Goal: Task Accomplishment & Management: Manage account settings

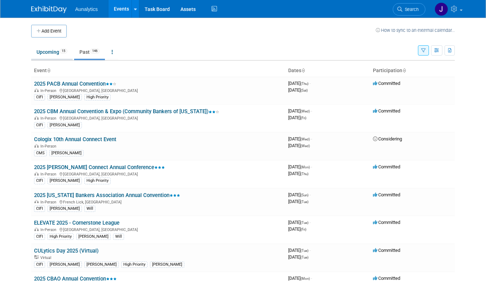
click at [61, 53] on link "Upcoming 15" at bounding box center [51, 51] width 41 height 13
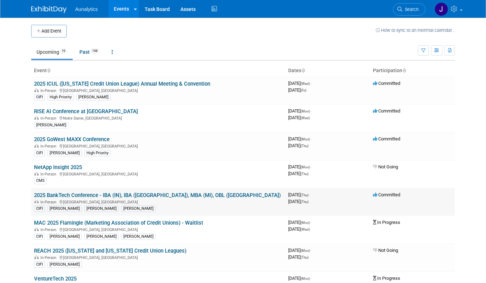
click at [146, 195] on link "2025 BankTech Conference - IBA (IN), IBA ([GEOGRAPHIC_DATA]), MBA (MI), OBL ([G…" at bounding box center [157, 195] width 247 height 6
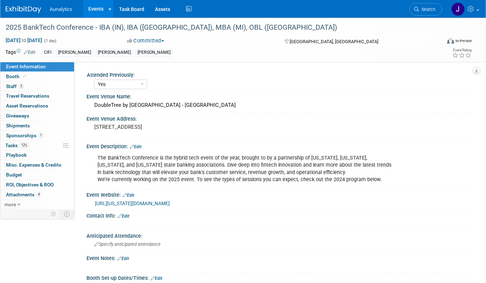
select select "Yes"
select select "Submitted"
click at [32, 144] on link "12% Tasks 12%" at bounding box center [37, 146] width 74 height 10
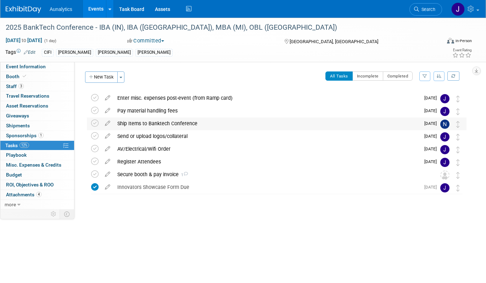
click at [130, 125] on div "Ship Items to Banktech Conference" at bounding box center [267, 124] width 306 height 12
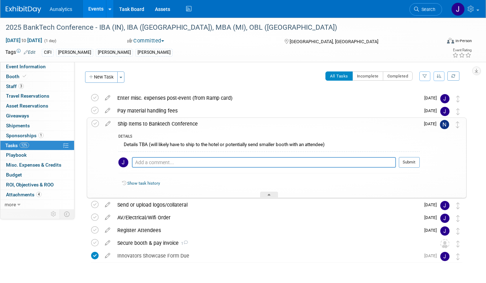
click at [130, 125] on div "Ship Items to Banktech Conference" at bounding box center [266, 124] width 305 height 12
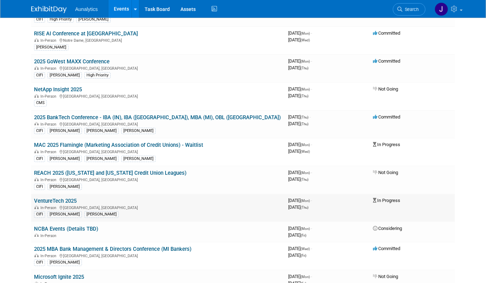
scroll to position [79, 0]
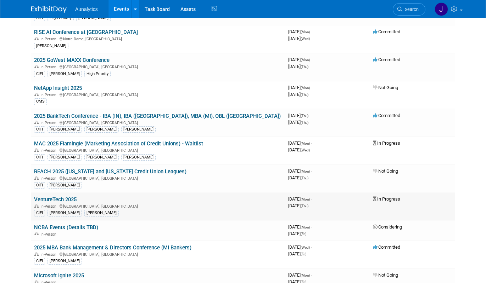
click at [72, 202] on link "VentureTech 2025" at bounding box center [55, 200] width 43 height 6
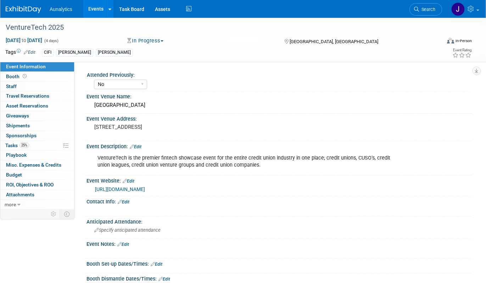
select select "No"
click at [42, 135] on link "0 Sponsorships 0" at bounding box center [37, 136] width 74 height 10
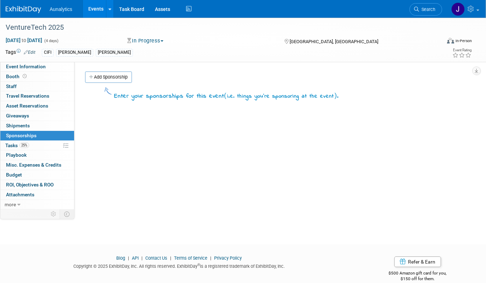
click at [40, 139] on link "0 Sponsorships 0" at bounding box center [37, 136] width 74 height 10
click at [40, 144] on link "25% Tasks 25%" at bounding box center [37, 146] width 74 height 10
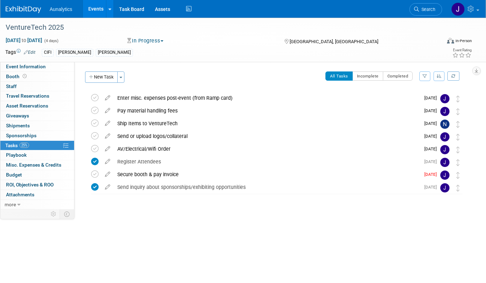
click at [102, 4] on link "Events" at bounding box center [96, 9] width 26 height 18
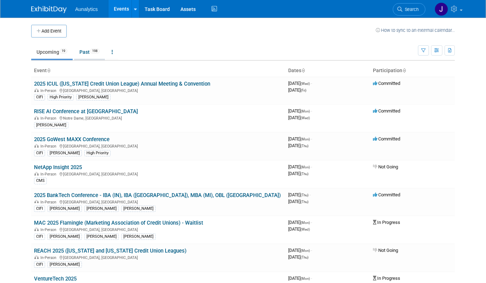
click at [90, 52] on link "Past 198" at bounding box center [89, 51] width 31 height 13
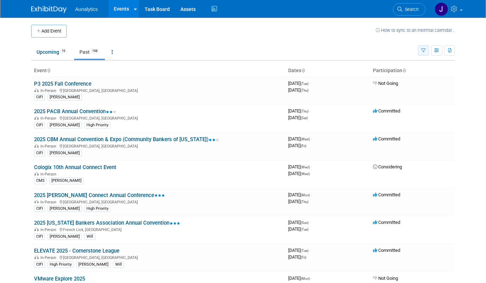
click at [425, 49] on icon "button" at bounding box center [423, 51] width 5 height 5
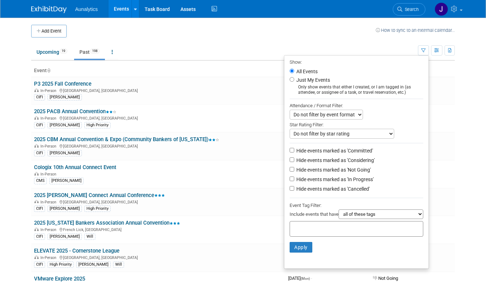
click at [319, 170] on label "Hide events marked as 'Not Going'" at bounding box center [333, 170] width 76 height 7
click at [294, 170] on input "Hide events marked as 'Not Going'" at bounding box center [292, 169] width 5 height 5
checkbox input "true"
click at [321, 162] on label "Hide events marked as 'Considering'" at bounding box center [335, 160] width 80 height 7
click at [294, 162] on input "Hide events marked as 'Considering'" at bounding box center [292, 160] width 5 height 5
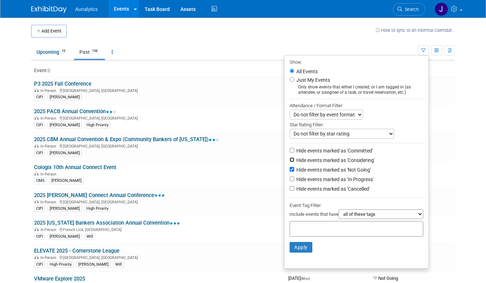
checkbox input "true"
click at [297, 247] on button "Apply" at bounding box center [301, 247] width 23 height 11
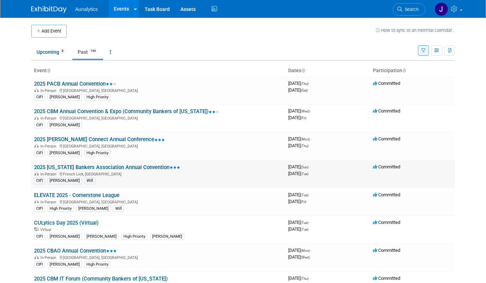
click at [109, 167] on link "2025 [US_STATE] Bankers Association Annual Convention" at bounding box center [107, 167] width 146 height 6
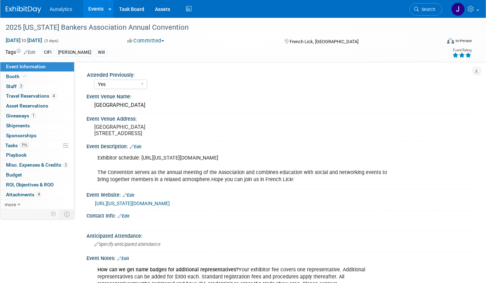
select select "Yes"
select select "CIFI Sales"
select select "Financial"
select select "Bank"
select select "State"
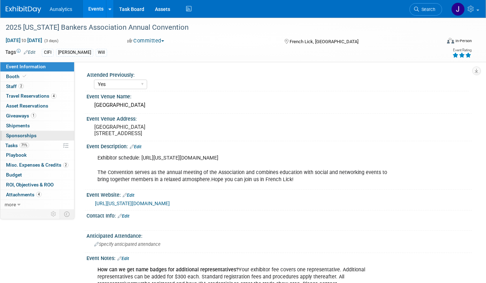
click at [40, 135] on link "0 Sponsorships 0" at bounding box center [37, 136] width 74 height 10
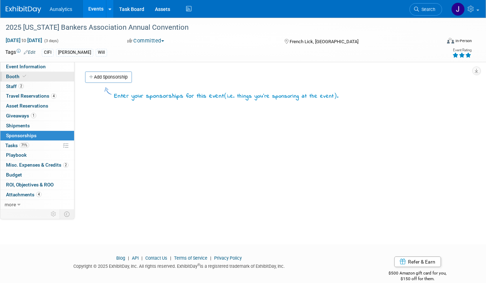
click at [29, 78] on link "Booth" at bounding box center [37, 77] width 74 height 10
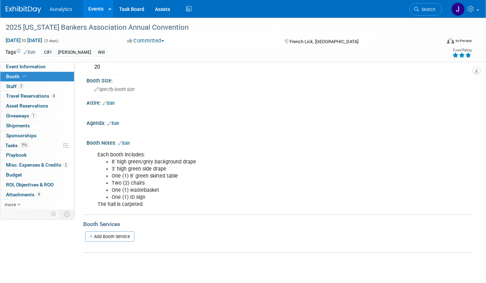
scroll to position [67, 0]
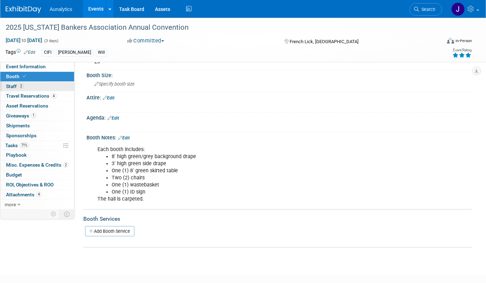
click at [46, 86] on link "2 Staff 2" at bounding box center [37, 87] width 74 height 10
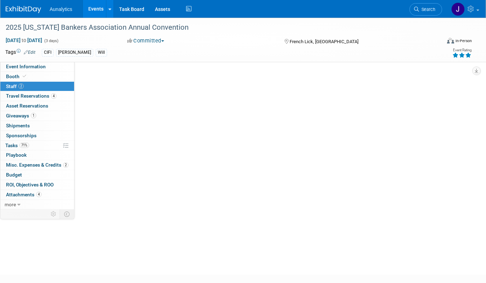
scroll to position [0, 0]
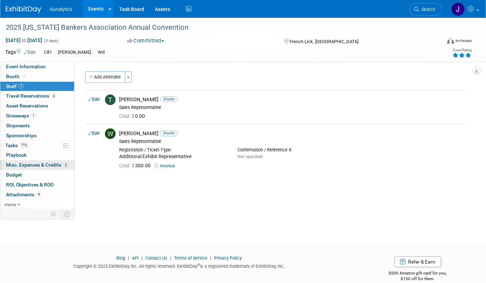
click at [28, 165] on span "Misc. Expenses & Credits 2" at bounding box center [37, 165] width 62 height 6
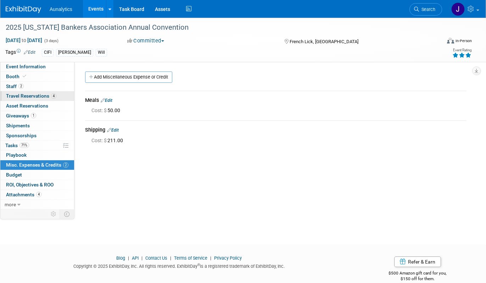
click at [42, 97] on span "Travel Reservations 4" at bounding box center [31, 96] width 50 height 6
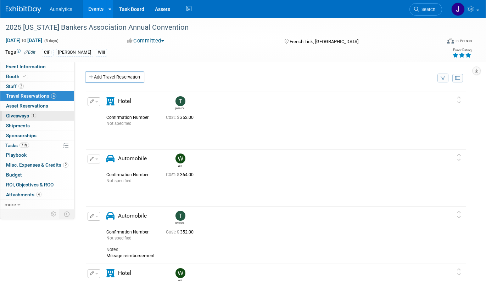
click at [38, 111] on link "1 Giveaways 1" at bounding box center [37, 116] width 74 height 10
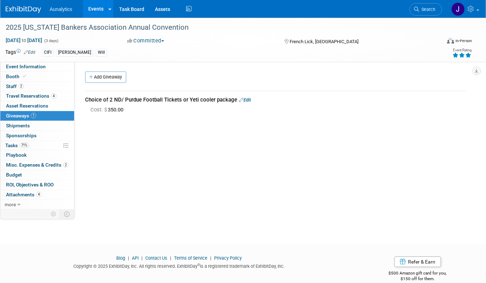
click at [37, 116] on link "1 Giveaways 1" at bounding box center [37, 116] width 74 height 10
click at [36, 124] on link "0 Shipments 0" at bounding box center [37, 126] width 74 height 10
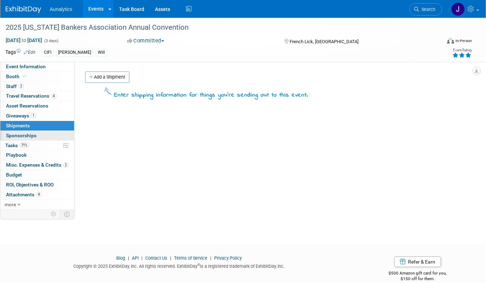
click at [36, 137] on link "0 Sponsorships 0" at bounding box center [37, 136] width 74 height 10
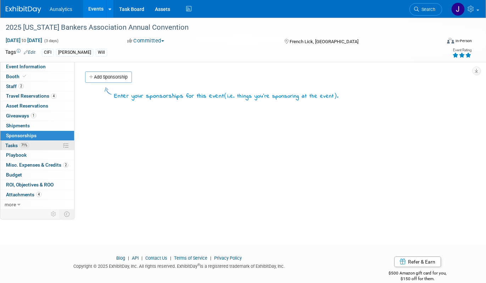
click at [34, 145] on link "71% Tasks 71%" at bounding box center [37, 146] width 74 height 10
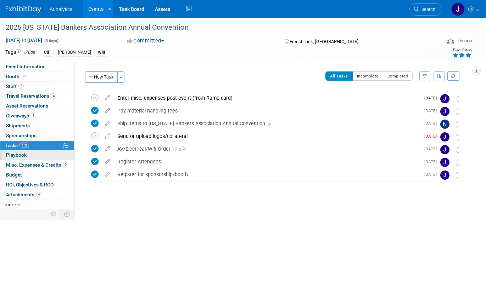
click at [34, 157] on link "0 Playbook 0" at bounding box center [37, 156] width 74 height 10
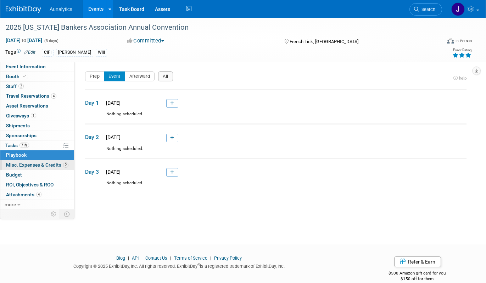
click at [33, 167] on span "Misc. Expenses & Credits 2" at bounding box center [37, 165] width 62 height 6
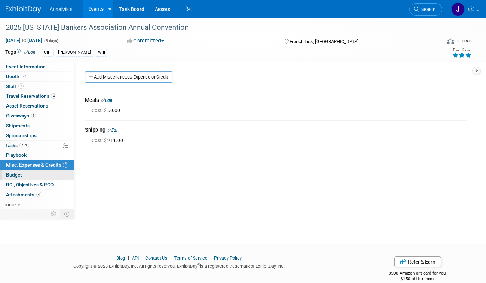
click at [33, 174] on link "Budget" at bounding box center [37, 175] width 74 height 10
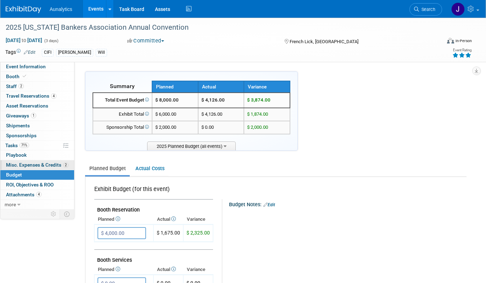
click at [33, 165] on span "Misc. Expenses & Credits 2" at bounding box center [37, 165] width 62 height 6
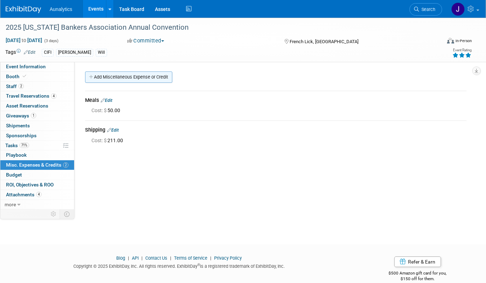
click at [139, 75] on link "Add Miscellaneous Expense or Credit" at bounding box center [128, 77] width 87 height 11
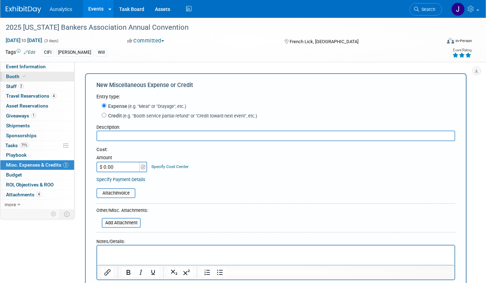
click at [19, 75] on span "Booth" at bounding box center [17, 77] width 22 height 6
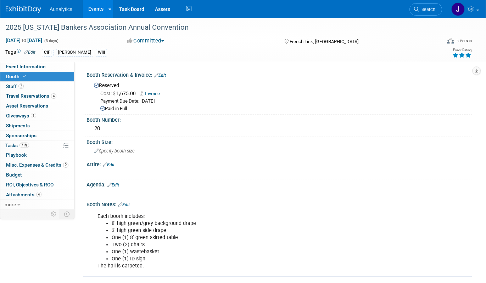
scroll to position [107, 0]
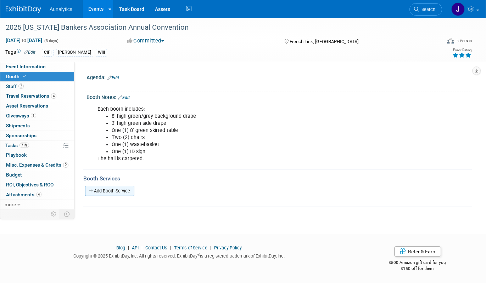
click at [122, 191] on link "Add Booth Service" at bounding box center [109, 191] width 49 height 10
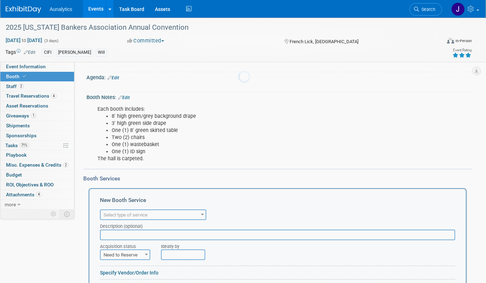
scroll to position [0, 0]
click at [119, 216] on span "Select type of service" at bounding box center [125, 215] width 44 height 5
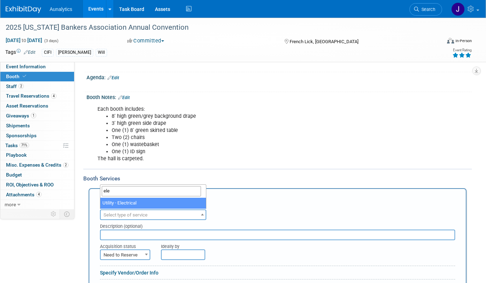
type input "ele"
select select "8"
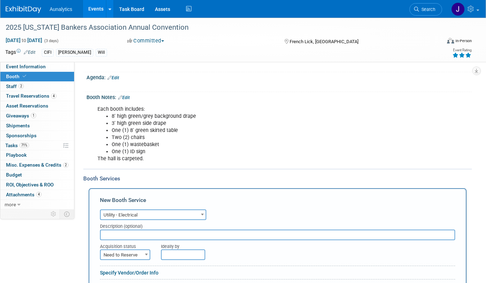
click at [174, 256] on input "text" at bounding box center [183, 255] width 44 height 11
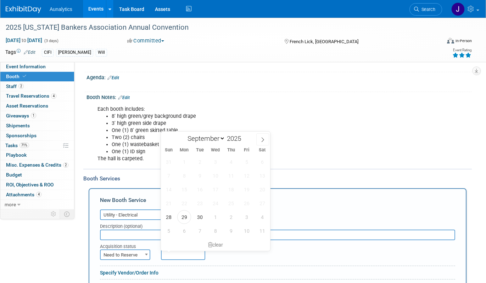
click at [126, 253] on span "Need to Reserve" at bounding box center [125, 256] width 49 height 10
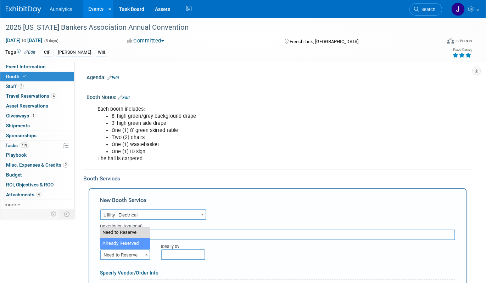
select select "2"
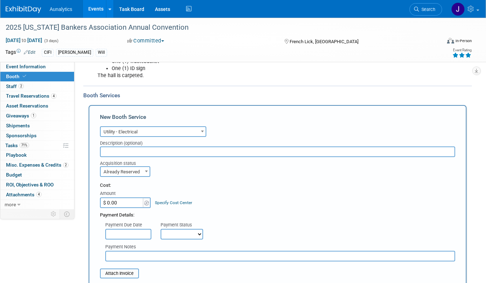
scroll to position [192, 0]
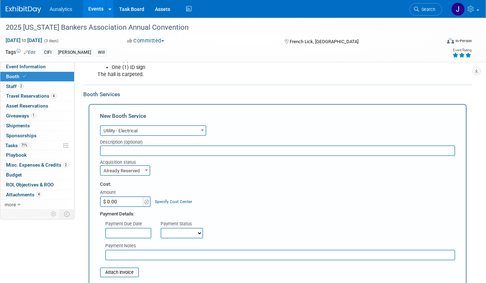
click at [134, 206] on input "$ 0.00" at bounding box center [122, 202] width 44 height 11
type input "$ 107.00"
click at [213, 219] on div "Payment Due Date Payment Status Not Paid Yet Partially Paid Paid in Full Next P…" at bounding box center [278, 228] width 366 height 21
click at [192, 232] on select "Not Paid Yet Partially Paid Paid in Full" at bounding box center [182, 233] width 43 height 11
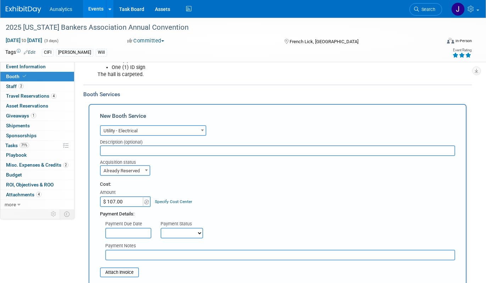
select select "1"
click at [161, 228] on select "Not Paid Yet Partially Paid Paid in Full" at bounding box center [182, 233] width 43 height 11
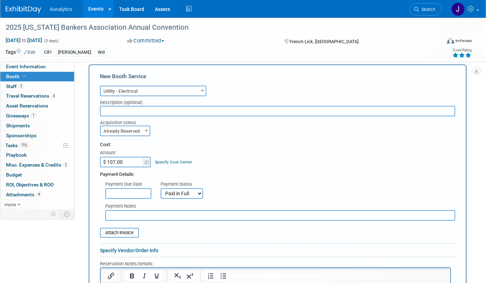
scroll to position [232, 0]
click at [122, 231] on input "file" at bounding box center [96, 233] width 84 height 9
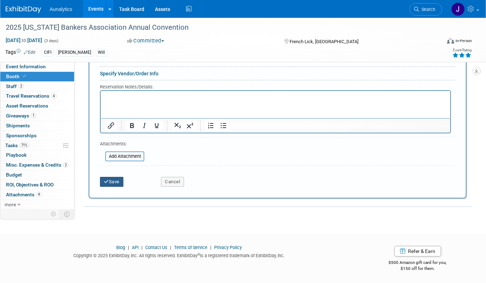
click at [118, 185] on button "Save" at bounding box center [111, 182] width 23 height 10
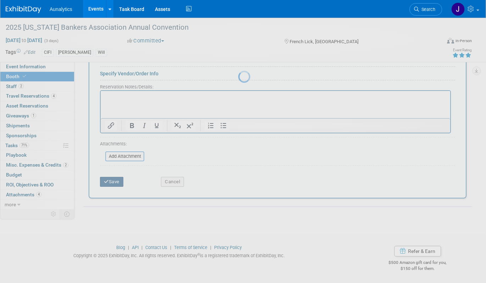
scroll to position [153, 0]
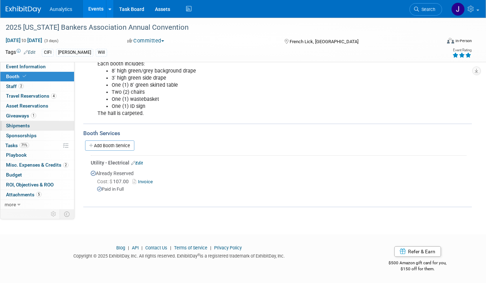
click at [36, 125] on link "0 Shipments 0" at bounding box center [37, 126] width 74 height 10
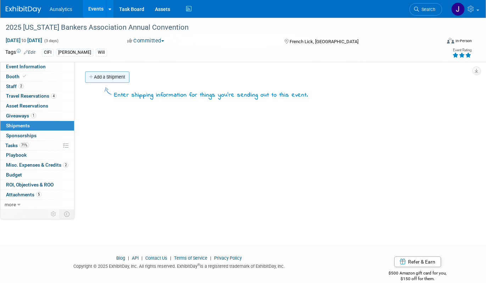
click at [122, 76] on link "Add a Shipment" at bounding box center [107, 77] width 44 height 11
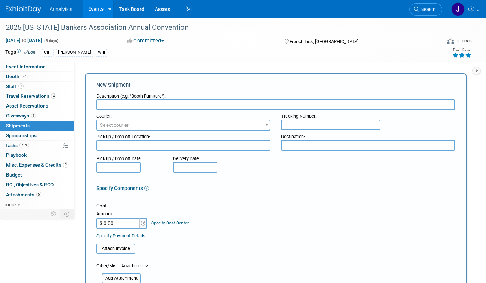
click at [116, 103] on input "text" at bounding box center [275, 105] width 359 height 11
click at [32, 79] on link "Booth" at bounding box center [37, 77] width 74 height 10
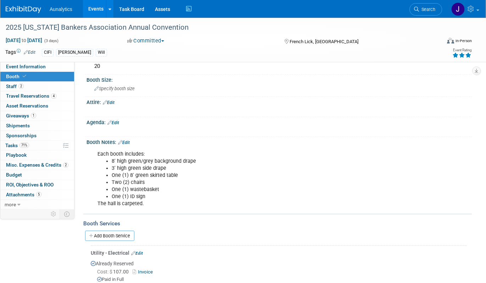
scroll to position [153, 0]
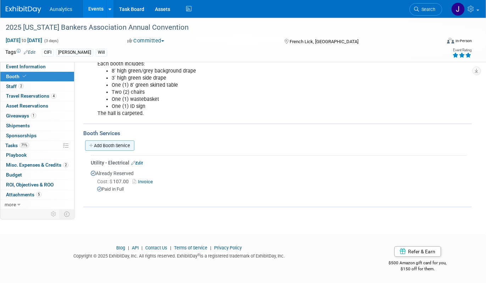
click at [126, 146] on link "Add Booth Service" at bounding box center [109, 146] width 49 height 10
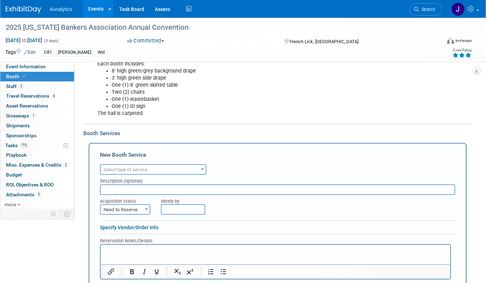
scroll to position [0, 0]
click at [125, 172] on span "Select type of service" at bounding box center [153, 170] width 105 height 10
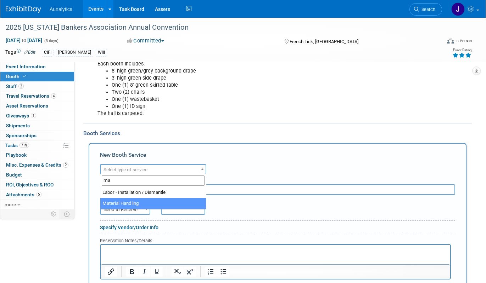
type input "ma"
select select "10"
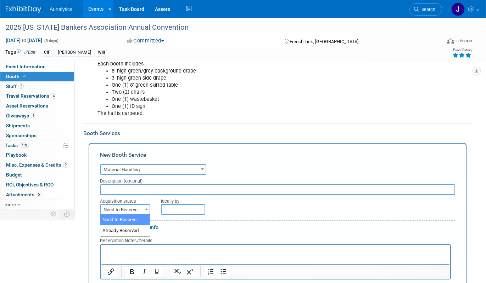
click at [136, 211] on span "Need to Reserve" at bounding box center [125, 210] width 49 height 10
select select "2"
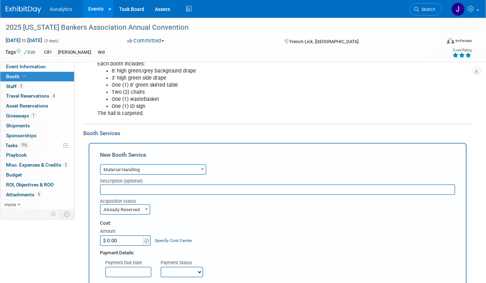
click at [131, 237] on input "$ 0.00" at bounding box center [122, 241] width 44 height 11
type input "$ 211.68"
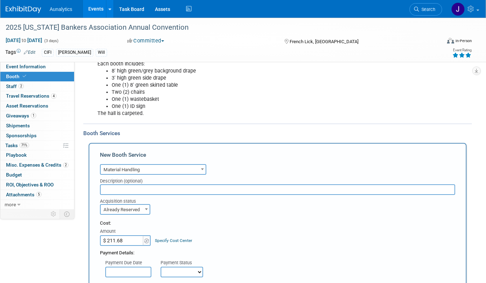
click at [194, 230] on div "Cost: Amount $ 211.68 Specify Cost Center Cost Center -- Not Specified --" at bounding box center [277, 233] width 355 height 26
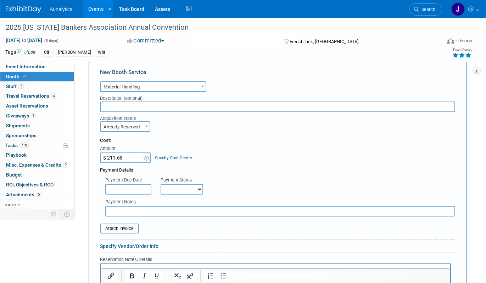
scroll to position [240, 0]
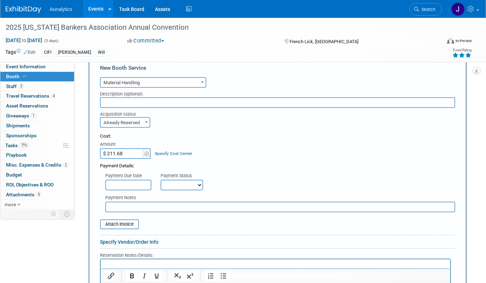
click at [187, 184] on select "Not Paid Yet Partially Paid Paid in Full" at bounding box center [182, 185] width 43 height 11
select select "1"
click at [161, 180] on select "Not Paid Yet Partially Paid Paid in Full" at bounding box center [182, 185] width 43 height 11
click at [173, 230] on form "Audio / Video Carpet / Flooring Catering / Food / Beverage Floral / Decorative …" at bounding box center [277, 213] width 355 height 276
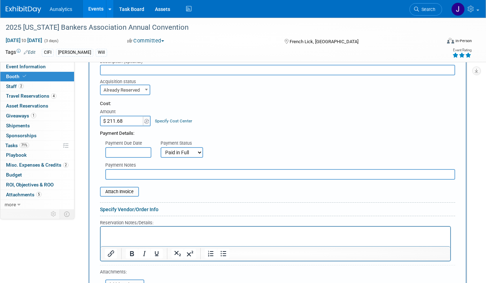
scroll to position [273, 0]
click at [134, 193] on input "file" at bounding box center [96, 191] width 84 height 9
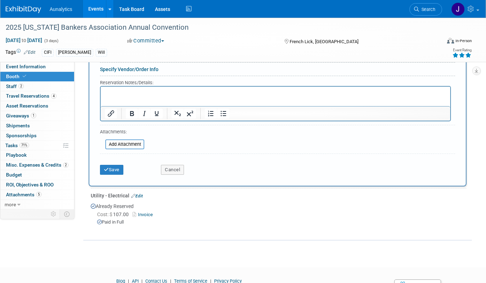
scroll to position [450, 0]
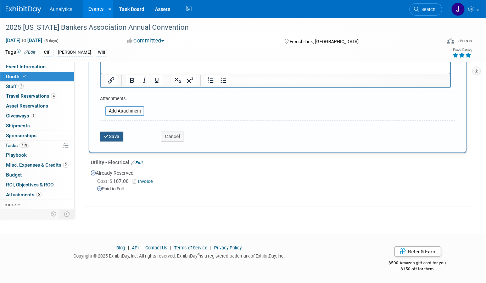
click at [112, 139] on button "Save" at bounding box center [111, 137] width 23 height 10
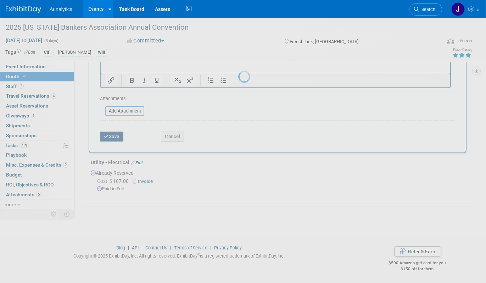
scroll to position [198, 0]
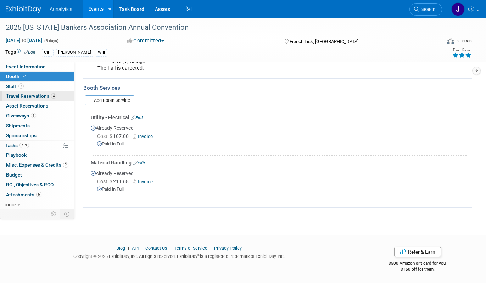
click at [56, 93] on link "4 Travel Reservations 4" at bounding box center [37, 96] width 74 height 10
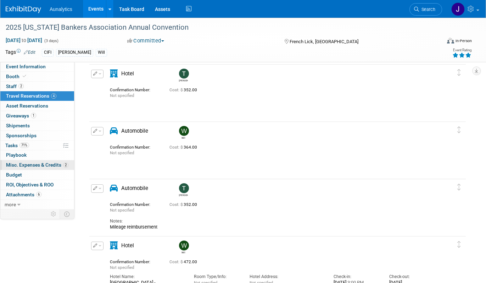
scroll to position [30, 0]
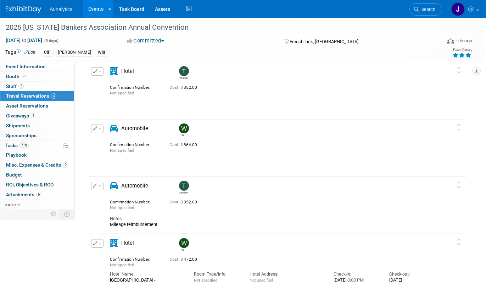
click at [99, 187] on span "button" at bounding box center [100, 186] width 3 height 1
click at [102, 198] on button "Edit Reservation" at bounding box center [121, 198] width 60 height 10
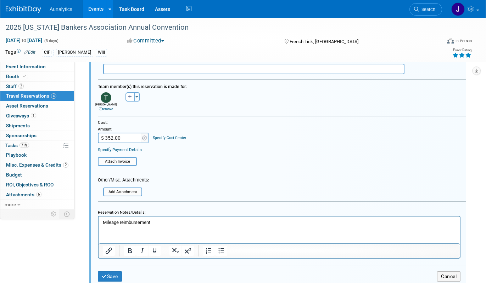
scroll to position [375, 0]
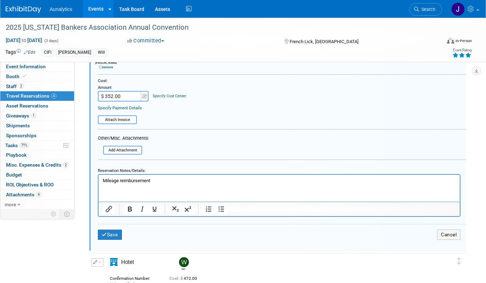
click at [131, 97] on input "$ 352.00" at bounding box center [120, 96] width 44 height 11
type input "$ 352.74"
click at [117, 235] on button "Save" at bounding box center [110, 235] width 24 height 10
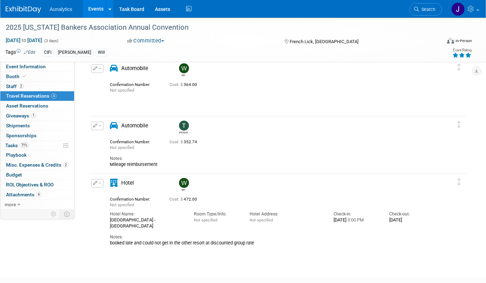
scroll to position [91, 0]
click at [99, 182] on button "button" at bounding box center [97, 183] width 12 height 9
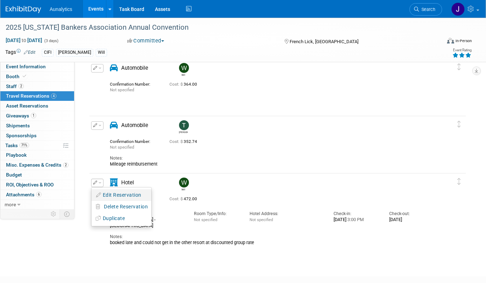
click at [104, 198] on button "Edit Reservation" at bounding box center [121, 195] width 60 height 10
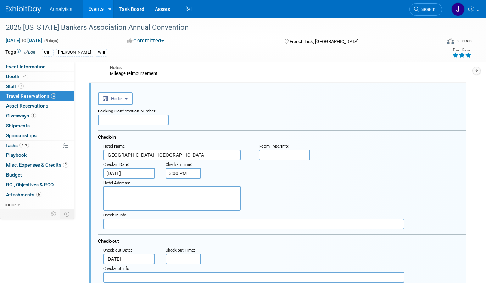
scroll to position [184, 0]
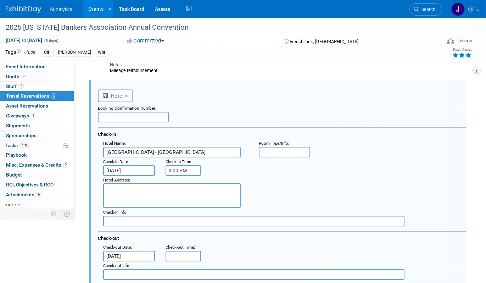
click at [192, 169] on input "3:00 PM" at bounding box center [182, 170] width 35 height 11
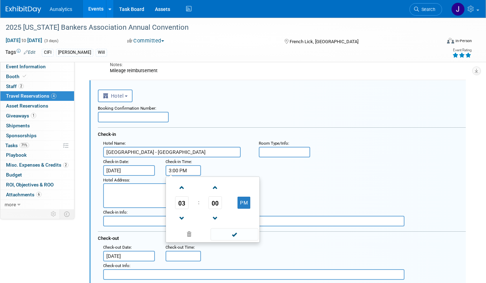
click at [125, 201] on textarea at bounding box center [171, 196] width 137 height 25
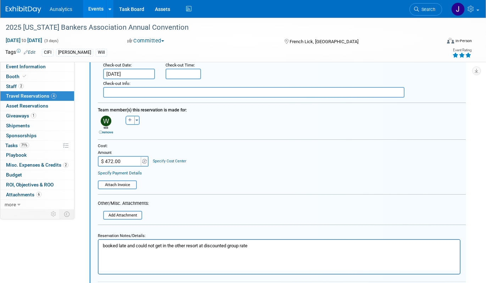
scroll to position [378, 0]
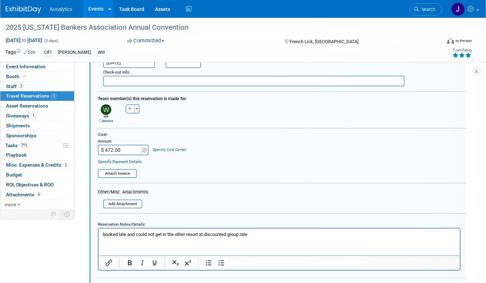
click at [133, 150] on input "$ 472.00" at bounding box center [120, 150] width 44 height 11
type input "$ 472.34"
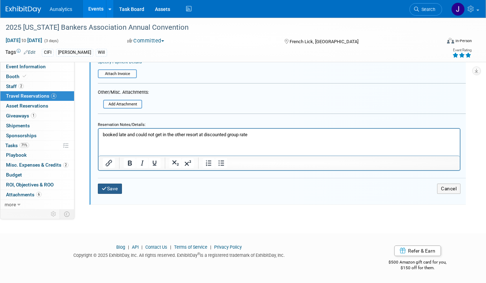
click at [117, 190] on button "Save" at bounding box center [110, 189] width 24 height 10
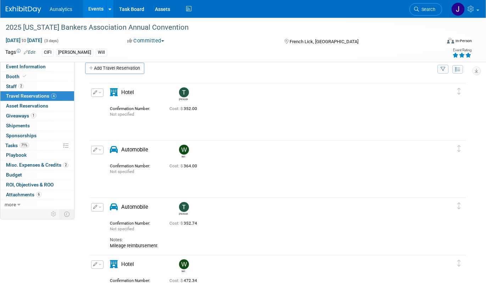
scroll to position [0, 0]
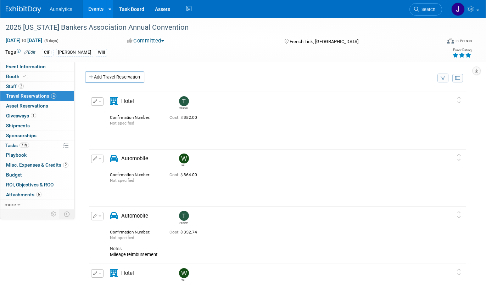
click at [96, 102] on icon "button" at bounding box center [95, 101] width 4 height 4
click at [100, 112] on icon "button" at bounding box center [99, 113] width 6 height 5
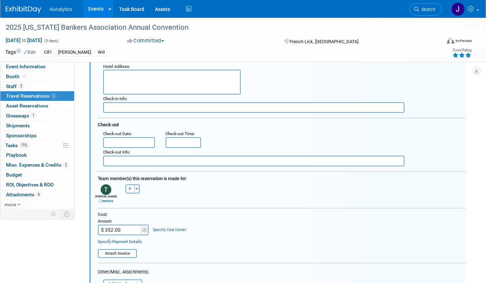
scroll to position [187, 0]
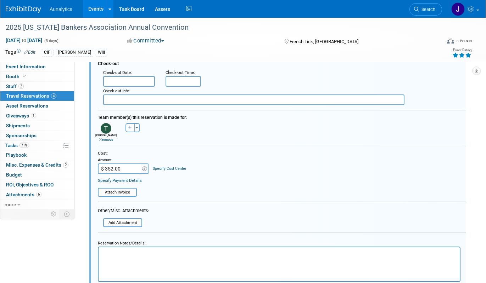
click at [131, 169] on input "$ 352.00" at bounding box center [120, 169] width 44 height 11
type input "$ 352.67"
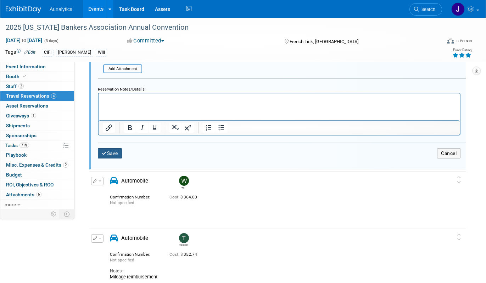
click at [108, 154] on button "Save" at bounding box center [110, 153] width 24 height 10
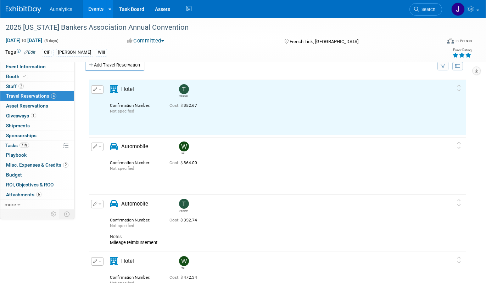
scroll to position [12, 0]
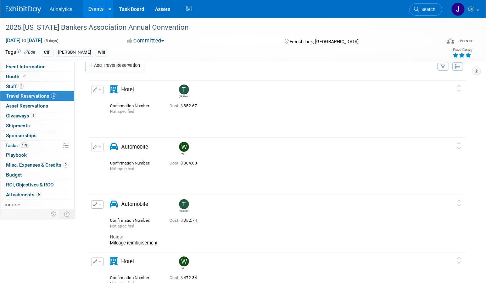
click at [101, 148] on span "button" at bounding box center [100, 147] width 3 height 1
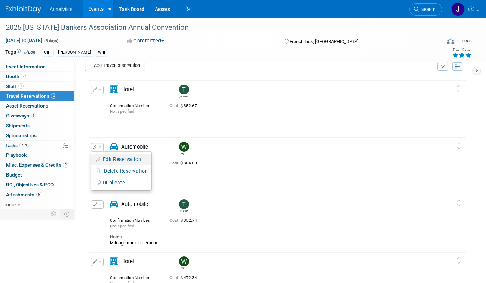
click at [101, 162] on button "Edit Reservation" at bounding box center [121, 160] width 60 height 10
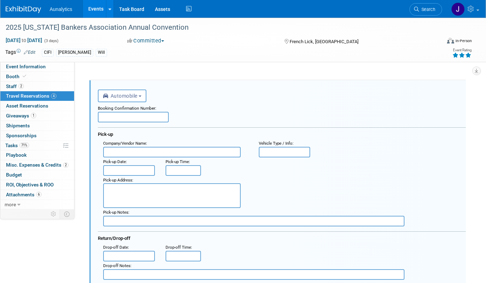
scroll to position [184, 0]
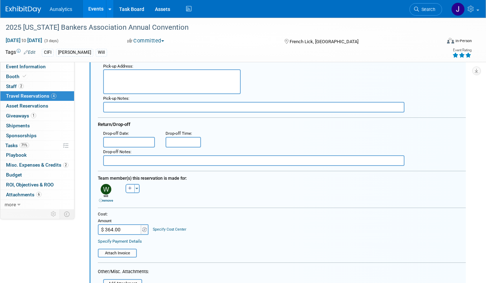
click at [134, 231] on input "$ 364.00" at bounding box center [120, 230] width 44 height 11
click at [139, 231] on input "$ 364.00" at bounding box center [120, 230] width 44 height 11
type input "$ 364.05"
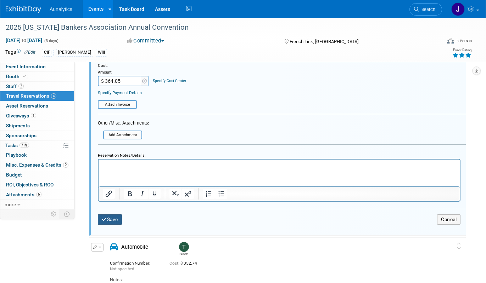
click at [117, 222] on button "Save" at bounding box center [110, 220] width 24 height 10
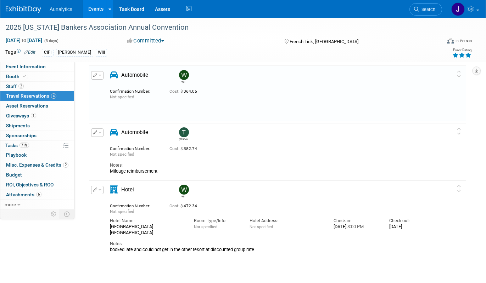
scroll to position [69, 0]
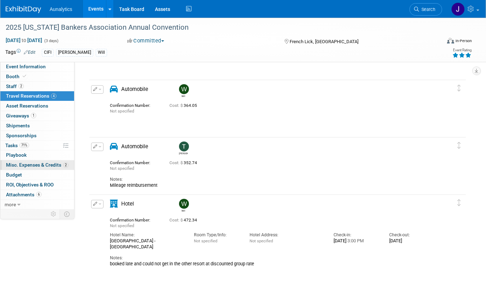
click at [45, 166] on span "Misc. Expenses & Credits 2" at bounding box center [37, 165] width 62 height 6
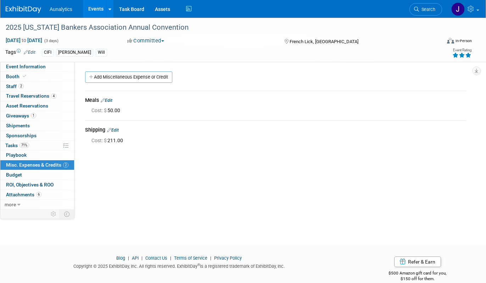
click at [110, 100] on link "Edit" at bounding box center [107, 100] width 12 height 5
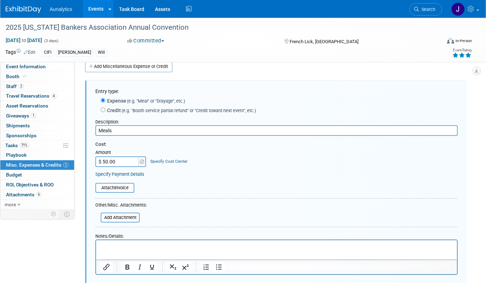
click at [118, 163] on input "$ 50.00" at bounding box center [117, 162] width 44 height 11
type input "$ 34.22"
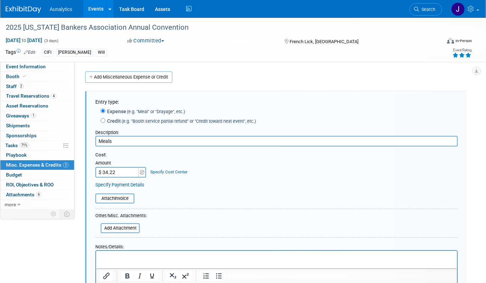
click at [132, 142] on input "Meals" at bounding box center [276, 141] width 362 height 11
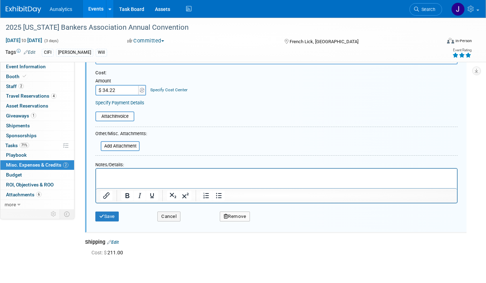
scroll to position [86, 0]
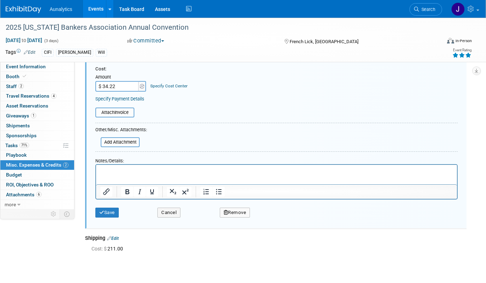
type input "Meals - Will"
click at [113, 219] on div "Save Cancel Remove" at bounding box center [276, 211] width 362 height 22
click at [113, 216] on button "Save" at bounding box center [106, 213] width 23 height 10
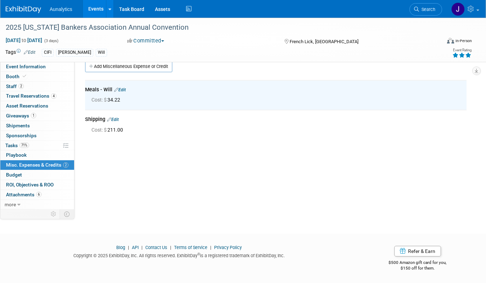
scroll to position [0, 0]
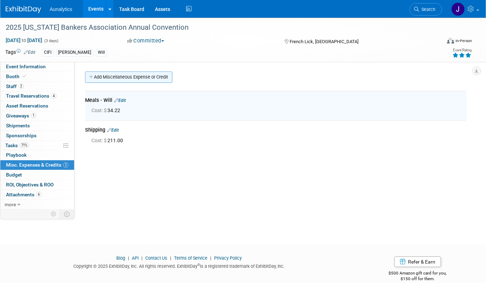
click at [153, 76] on link "Add Miscellaneous Expense or Credit" at bounding box center [128, 77] width 87 height 11
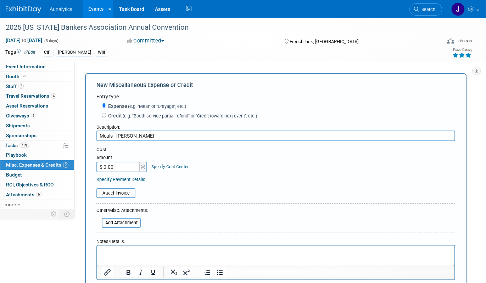
type input "Meals - Tim"
click at [119, 166] on input "$ 0.00" at bounding box center [118, 167] width 44 height 11
type input "$ 12.54"
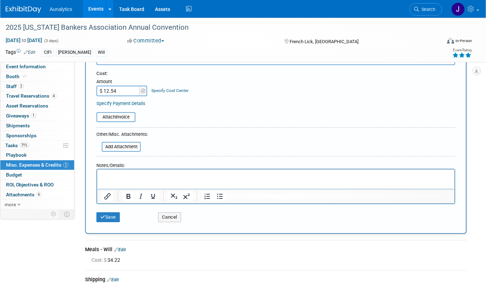
scroll to position [85, 0]
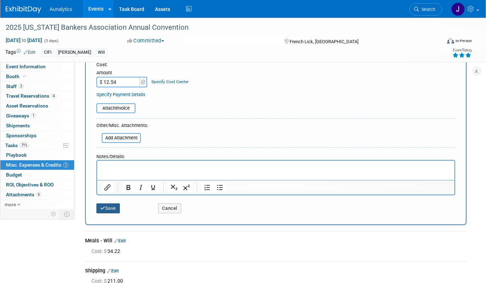
click at [118, 209] on button "Save" at bounding box center [107, 209] width 23 height 10
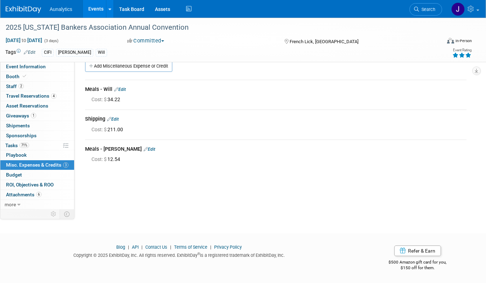
scroll to position [0, 0]
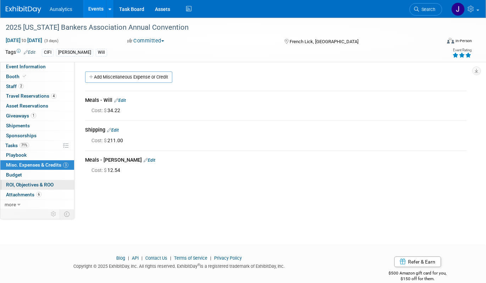
click at [25, 184] on span "ROI, Objectives & ROO 0" at bounding box center [29, 185] width 47 height 6
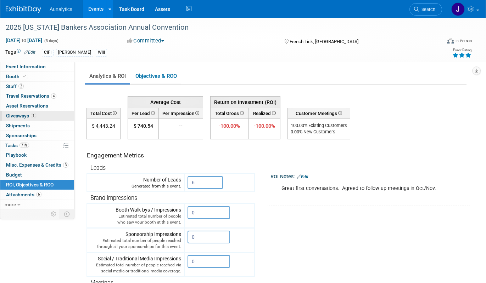
click at [35, 115] on span "1" at bounding box center [33, 115] width 5 height 5
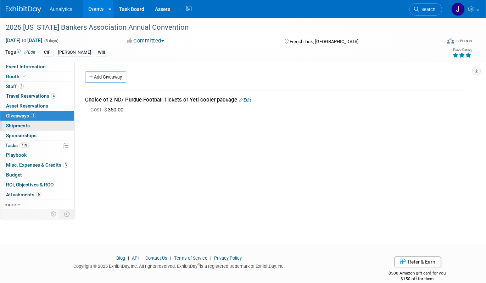
click at [36, 129] on link "0 Shipments 0" at bounding box center [37, 126] width 74 height 10
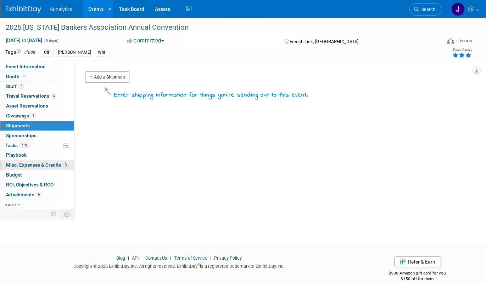
click at [38, 168] on link "3 Misc. Expenses & Credits 3" at bounding box center [37, 166] width 74 height 10
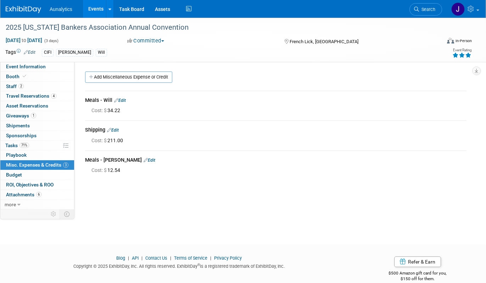
click at [118, 130] on link "Edit" at bounding box center [113, 130] width 12 height 5
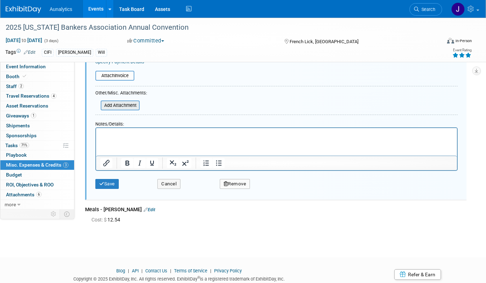
scroll to position [177, 0]
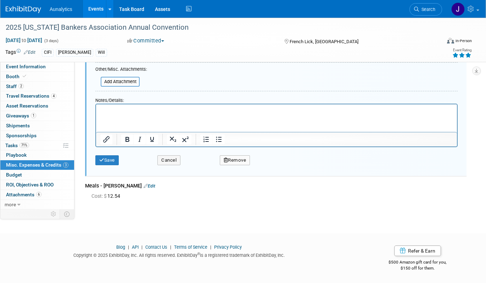
click at [232, 161] on button "Remove" at bounding box center [235, 161] width 30 height 10
click at [270, 165] on icon at bounding box center [269, 166] width 4 height 4
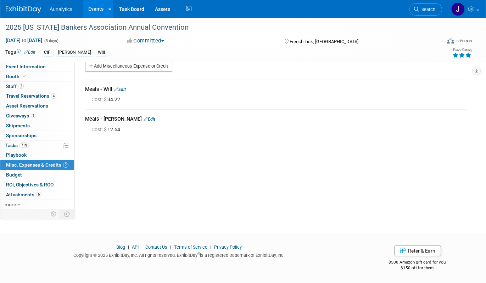
scroll to position [0, 0]
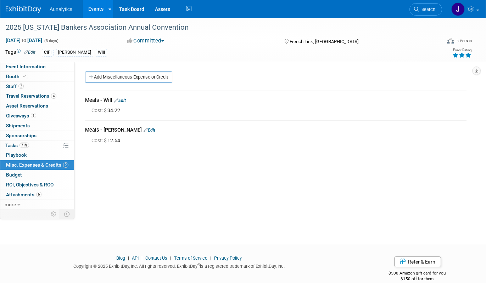
click at [91, 10] on link "Events" at bounding box center [96, 9] width 26 height 18
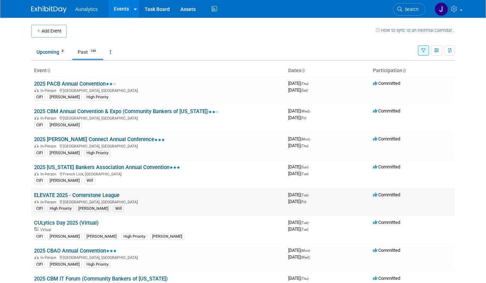
click at [82, 194] on link "ELEVATE 2025 - Cornerstone League" at bounding box center [76, 195] width 85 height 6
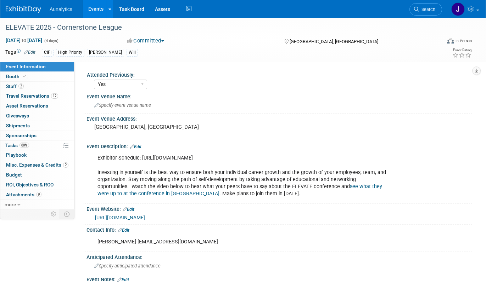
select select "Yes"
select select "Financial"
select select "Credit Union"
select select "Regional"
select select "Submitted"
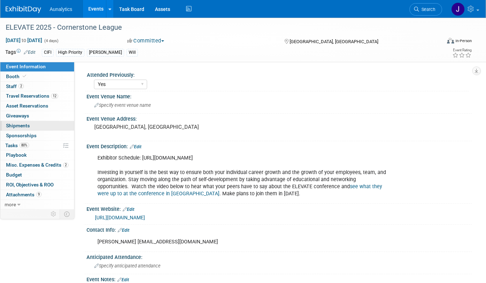
click at [36, 124] on link "0 Shipments 0" at bounding box center [37, 126] width 74 height 10
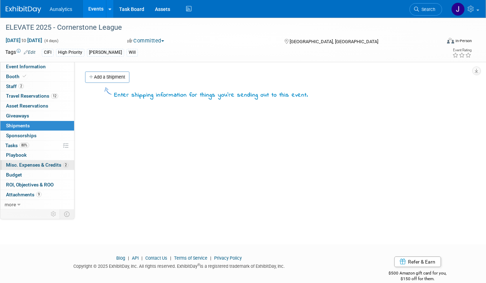
click at [28, 164] on span "Misc. Expenses & Credits 2" at bounding box center [37, 165] width 62 height 6
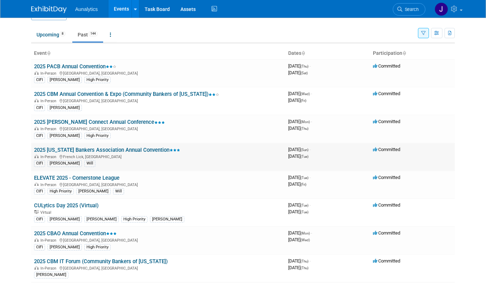
scroll to position [18, 0]
click at [86, 65] on link "2025 PACB Annual Convention" at bounding box center [75, 66] width 82 height 6
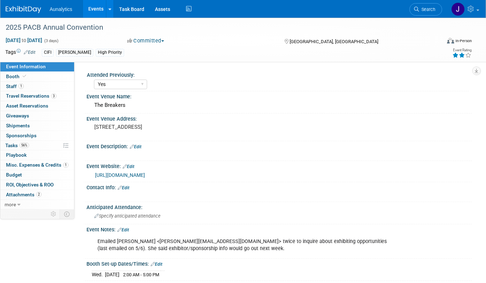
select select "Yes"
click at [40, 123] on link "0 Shipments 0" at bounding box center [37, 126] width 74 height 10
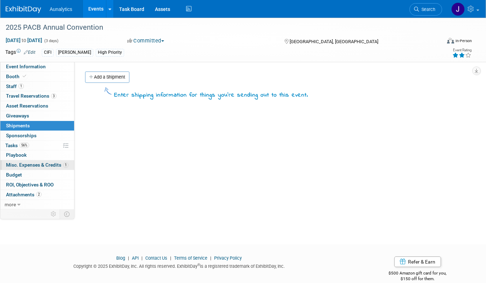
click at [30, 168] on span "Misc. Expenses & Credits 1" at bounding box center [37, 165] width 62 height 6
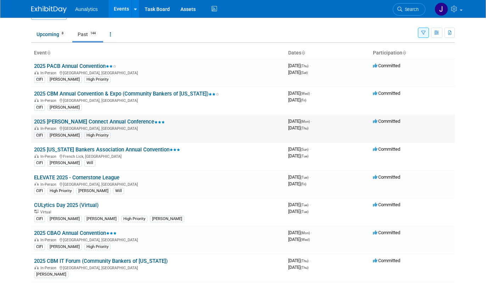
click at [125, 123] on link "2025 [PERSON_NAME] Connect Annual Conference" at bounding box center [99, 122] width 131 height 6
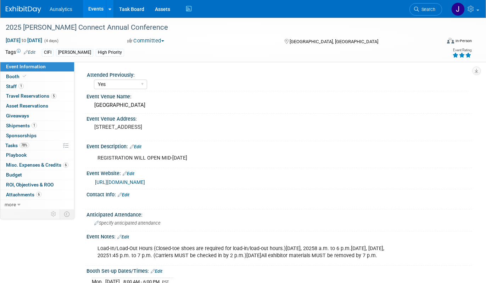
select select "Yes"
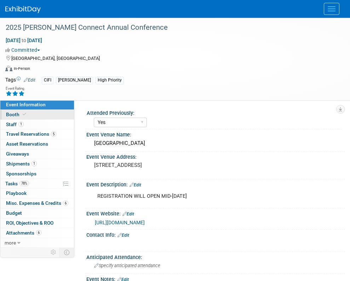
click at [47, 116] on link "Booth" at bounding box center [37, 115] width 74 height 10
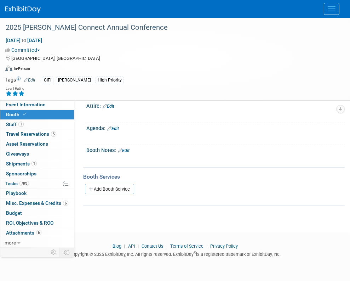
scroll to position [97, 0]
click at [121, 185] on link "Add Booth Service" at bounding box center [109, 189] width 49 height 10
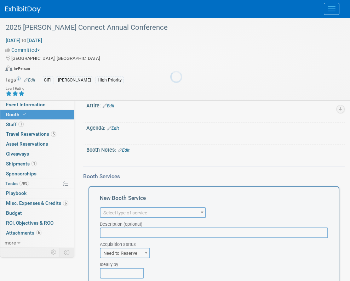
scroll to position [0, 0]
click at [118, 210] on span "Select type of service" at bounding box center [125, 212] width 44 height 5
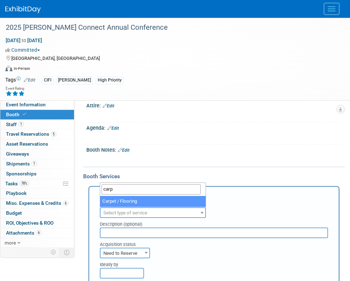
type input "carp"
select select "4"
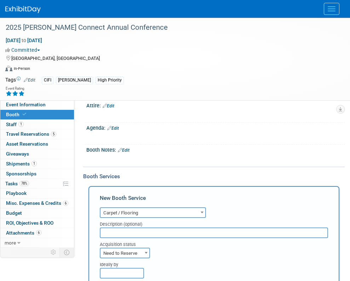
click at [133, 238] on div "Acquisition status" at bounding box center [214, 243] width 229 height 10
click at [133, 233] on input "text" at bounding box center [214, 232] width 229 height 11
type input "Carpet is required for this show"
click at [141, 254] on span "Need to Reserve" at bounding box center [125, 253] width 49 height 10
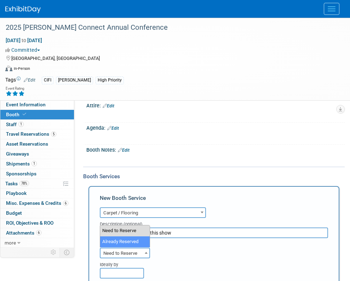
select select "2"
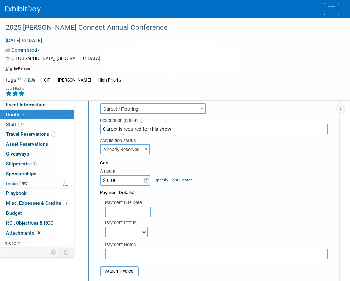
scroll to position [202, 0]
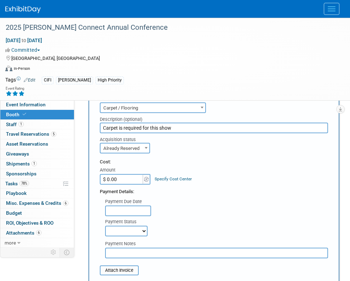
click at [120, 180] on input "$ 0.00" at bounding box center [122, 179] width 44 height 11
type input "$ 414.84"
click at [217, 150] on div "Acquisition status Need to Reserve Already Reserved Already Reserved" at bounding box center [214, 143] width 229 height 20
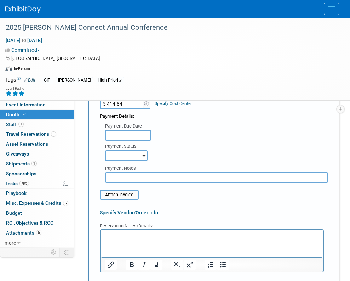
scroll to position [287, 0]
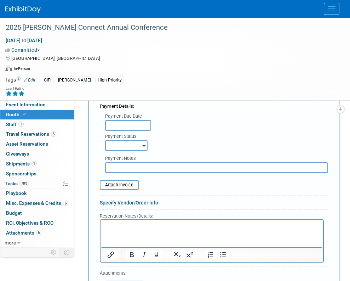
click at [144, 143] on select "Not Paid Yet Partially Paid Paid in Full" at bounding box center [126, 145] width 43 height 11
select select "1"
click at [105, 140] on select "Not Paid Yet Partially Paid Paid in Full" at bounding box center [126, 145] width 43 height 11
click at [140, 187] on table "Attach Invoice" at bounding box center [214, 185] width 229 height 10
click at [124, 184] on input "file" at bounding box center [96, 185] width 84 height 9
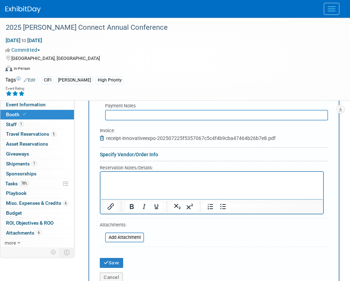
scroll to position [438, 0]
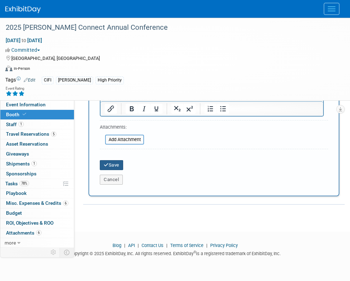
click at [112, 164] on button "Save" at bounding box center [111, 165] width 23 height 10
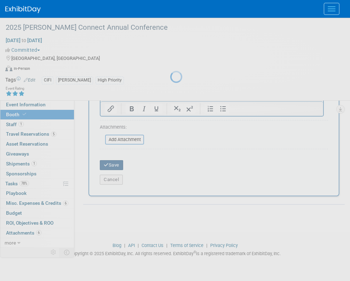
scroll to position [152, 0]
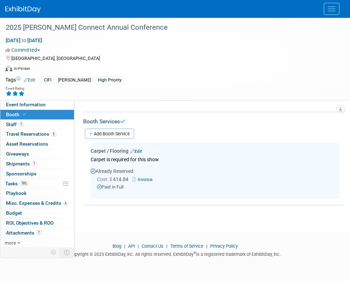
click at [31, 80] on link "Edit" at bounding box center [30, 80] width 12 height 5
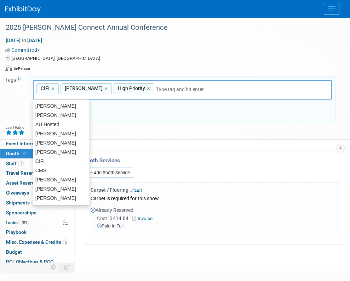
click at [156, 87] on input "text" at bounding box center [184, 89] width 57 height 7
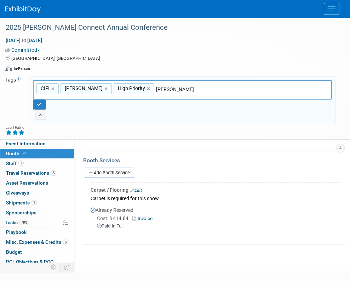
type input "[PERSON_NAME]"
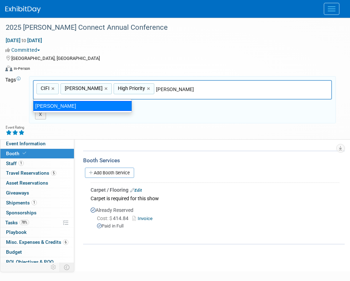
click at [88, 102] on div "[PERSON_NAME]" at bounding box center [82, 106] width 99 height 10
type input "CIFI, [PERSON_NAME], High Priority, [PERSON_NAME]"
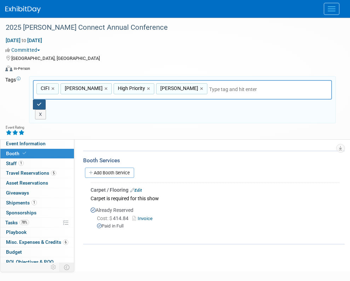
click at [39, 102] on icon "button" at bounding box center [39, 104] width 5 height 5
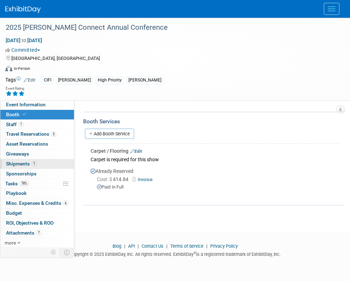
click at [27, 162] on span "Shipments 1" at bounding box center [21, 164] width 31 height 6
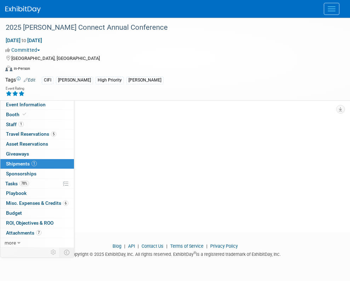
scroll to position [0, 0]
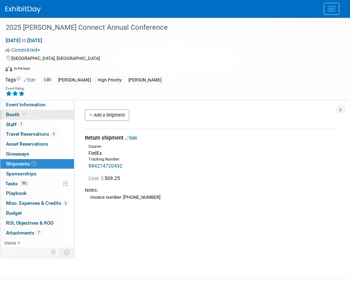
click at [34, 114] on link "Booth" at bounding box center [37, 115] width 74 height 10
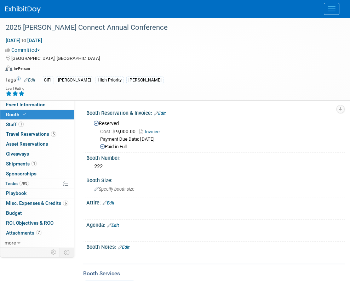
scroll to position [152, 0]
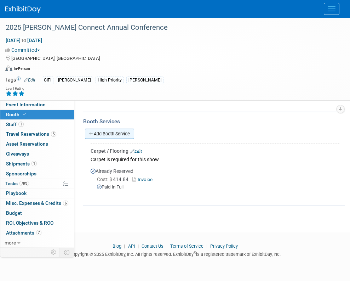
click at [118, 131] on link "Add Booth Service" at bounding box center [109, 134] width 49 height 10
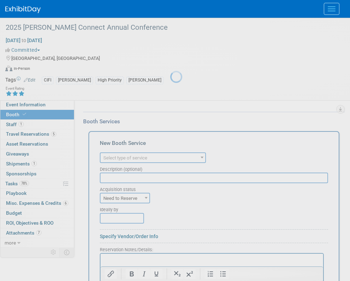
scroll to position [0, 0]
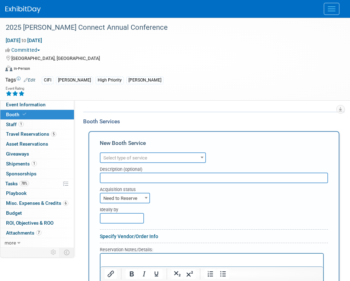
click at [113, 159] on span "Select type of service" at bounding box center [125, 157] width 44 height 5
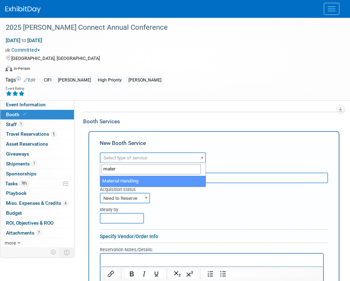
type input "mater"
select select "10"
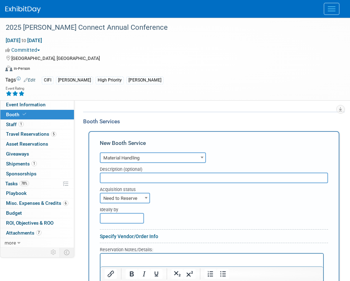
click at [116, 201] on span "Need to Reserve" at bounding box center [125, 198] width 49 height 10
select select "2"
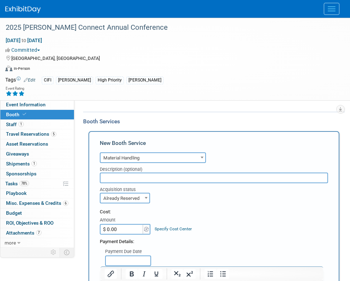
click at [109, 228] on input "$ 0.00" at bounding box center [122, 229] width 44 height 11
type input "$ 497.00"
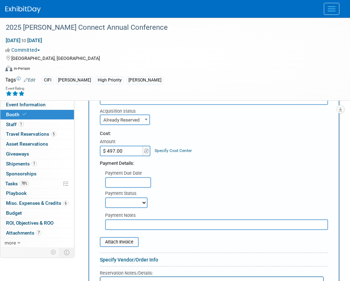
scroll to position [243, 0]
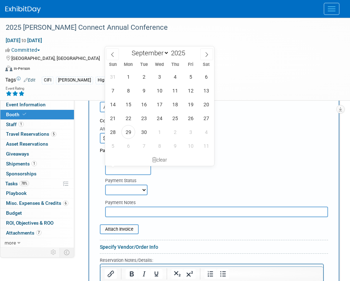
click at [139, 167] on input "text" at bounding box center [128, 169] width 46 height 11
click at [175, 195] on div "Payment Notes" at bounding box center [214, 206] width 239 height 22
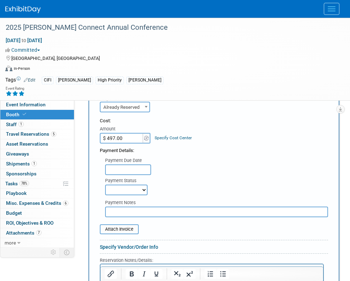
click at [140, 192] on select "Not Paid Yet Partially Paid Paid in Full" at bounding box center [126, 190] width 43 height 11
select select "1"
click at [105, 185] on select "Not Paid Yet Partially Paid Paid in Full" at bounding box center [126, 190] width 43 height 11
click at [128, 227] on input "file" at bounding box center [96, 229] width 84 height 9
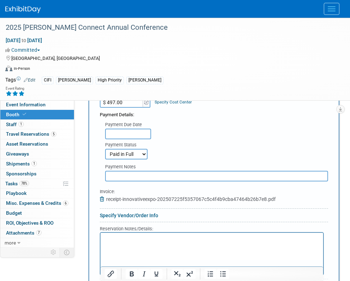
scroll to position [399, 0]
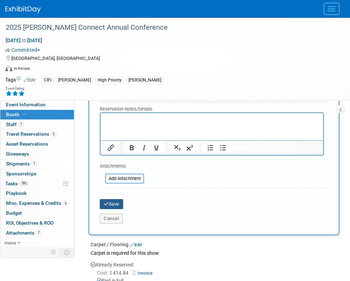
click at [119, 204] on button "Save" at bounding box center [111, 204] width 23 height 10
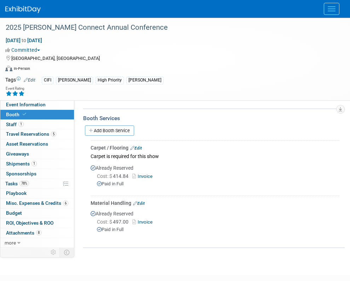
scroll to position [154, 0]
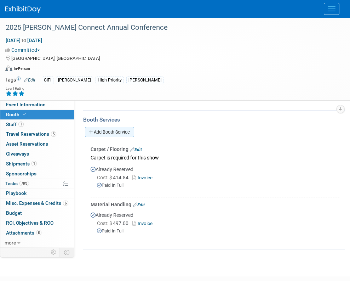
click at [109, 133] on link "Add Booth Service" at bounding box center [109, 132] width 49 height 10
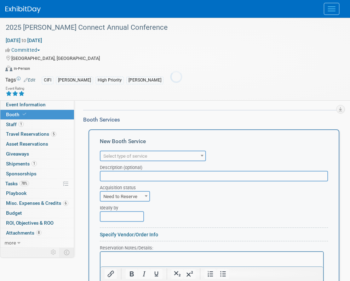
scroll to position [0, 0]
click at [112, 155] on span "Select type of service" at bounding box center [125, 155] width 44 height 5
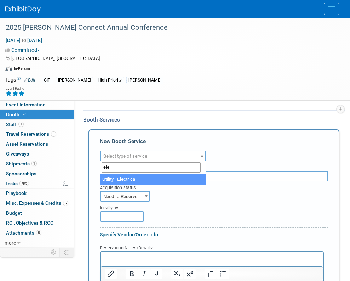
type input "ele"
select select "8"
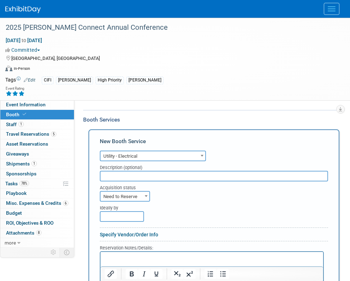
click at [142, 195] on span "Need to Reserve" at bounding box center [125, 197] width 49 height 10
select select "2"
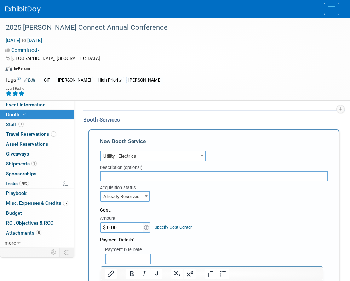
click at [128, 227] on input "$ 0.00" at bounding box center [122, 227] width 44 height 11
type input "$ 206.00"
click at [214, 220] on div "Cost: Amount $ 206.00 Specify Cost Center Cost Center -- Not Specified --" at bounding box center [214, 220] width 229 height 26
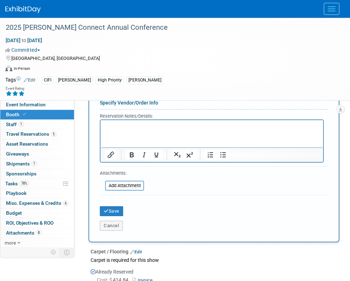
scroll to position [399, 0]
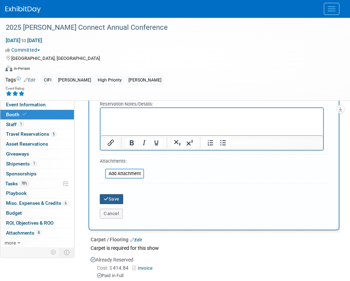
click at [113, 199] on button "Save" at bounding box center [111, 199] width 23 height 10
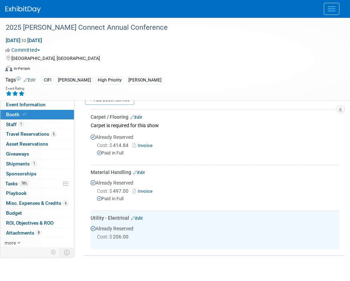
scroll to position [183, 0]
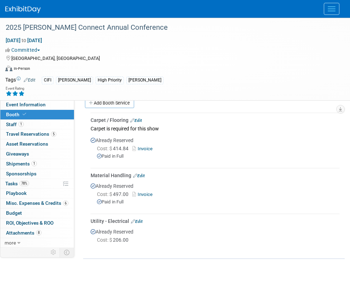
click at [141, 220] on link "Edit" at bounding box center [137, 221] width 12 height 5
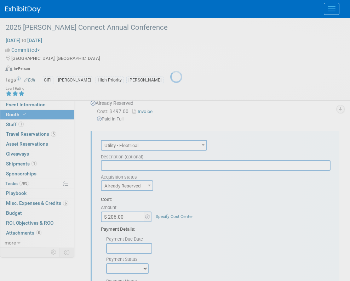
scroll to position [277, 0]
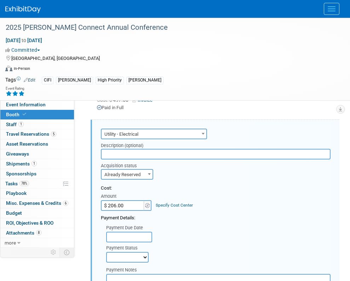
click at [127, 257] on select "Not Paid Yet Partially Paid Paid in Full" at bounding box center [127, 257] width 43 height 11
select select "1"
click at [106, 252] on select "Not Paid Yet Partially Paid Paid in Full" at bounding box center [127, 257] width 43 height 11
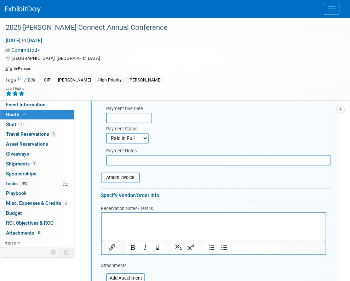
scroll to position [471, 0]
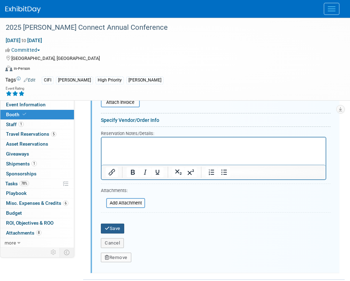
click at [118, 227] on button "Save" at bounding box center [112, 229] width 23 height 10
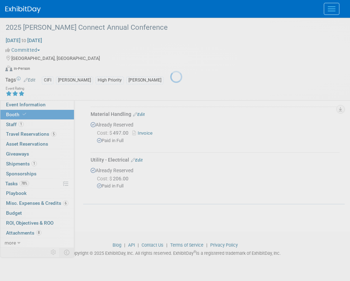
scroll to position [243, 0]
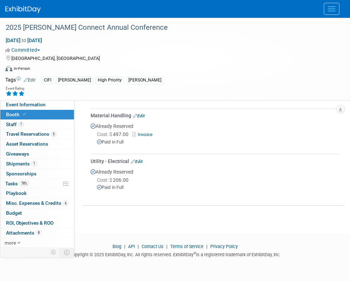
click at [141, 113] on link "Edit" at bounding box center [139, 115] width 12 height 5
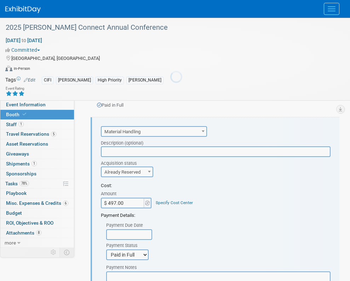
scroll to position [232, 0]
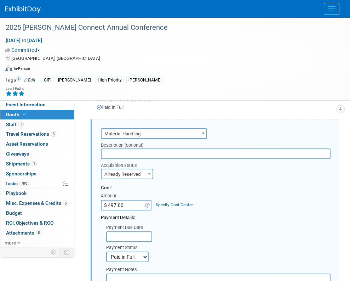
click at [122, 203] on input "$ 497.00" at bounding box center [123, 205] width 44 height 11
type input "$ 568.00"
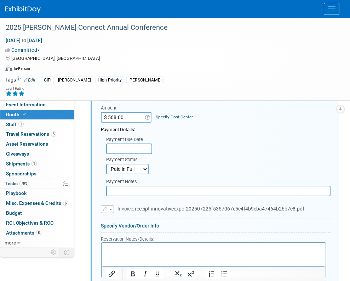
scroll to position [325, 0]
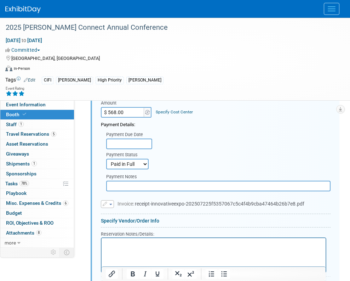
click at [109, 206] on button "button" at bounding box center [107, 204] width 13 height 8
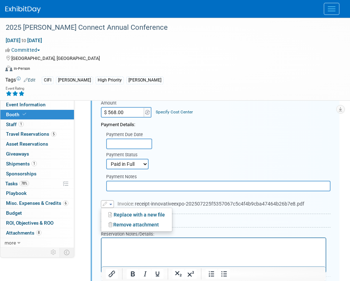
click at [182, 190] on input "text" at bounding box center [218, 186] width 225 height 11
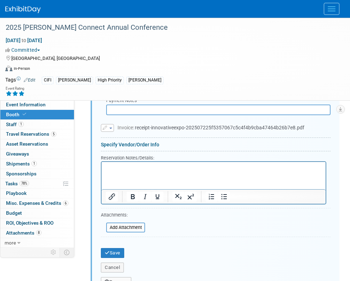
scroll to position [405, 0]
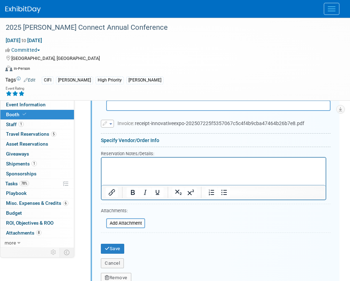
click at [112, 123] on span "button" at bounding box center [110, 123] width 3 height 1
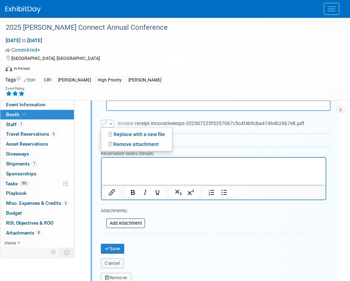
click at [114, 132] on link "Replace with a new file" at bounding box center [136, 134] width 71 height 10
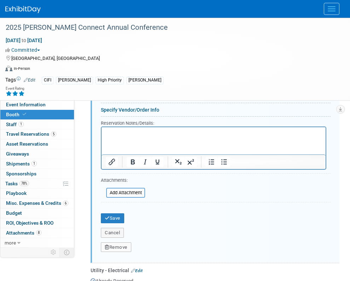
scroll to position [454, 0]
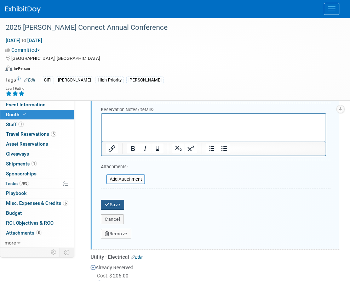
click at [115, 206] on button "Save" at bounding box center [112, 205] width 23 height 10
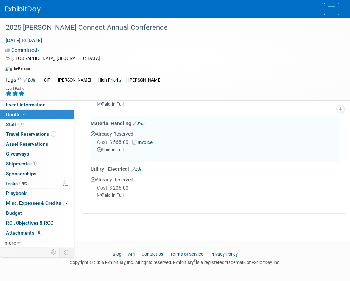
scroll to position [232, 0]
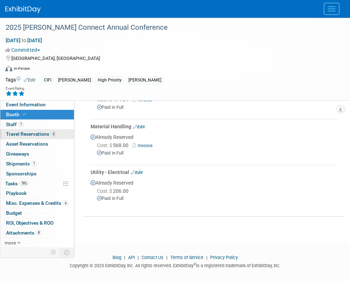
click at [45, 132] on span "Travel Reservations 5" at bounding box center [31, 134] width 50 height 6
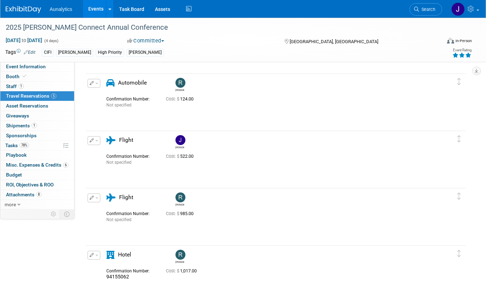
scroll to position [172, 0]
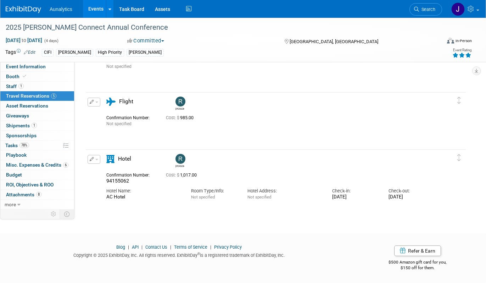
click at [96, 105] on button "button" at bounding box center [94, 102] width 13 height 9
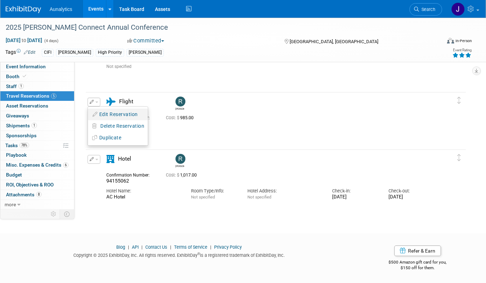
click at [98, 114] on icon "button" at bounding box center [95, 114] width 6 height 5
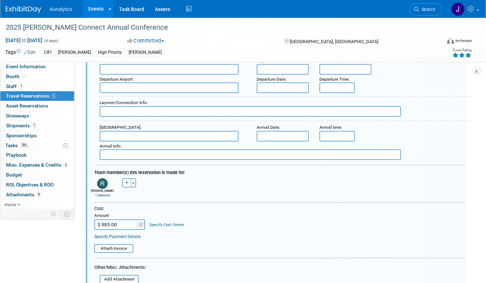
scroll to position [421, 0]
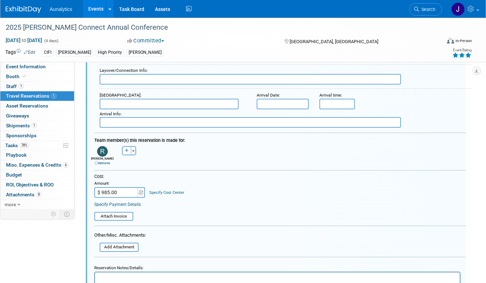
click at [116, 196] on input "$ 985.00" at bounding box center [116, 192] width 44 height 11
click at [120, 196] on input "$ 985.00" at bounding box center [116, 192] width 44 height 11
type input "$ 985.28"
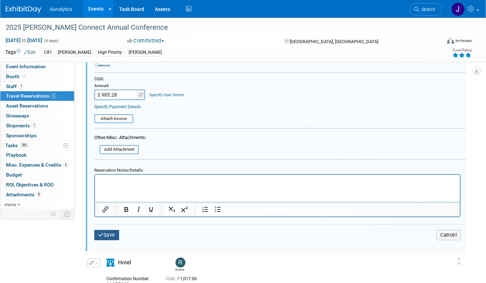
click at [112, 234] on button "Save" at bounding box center [106, 235] width 25 height 10
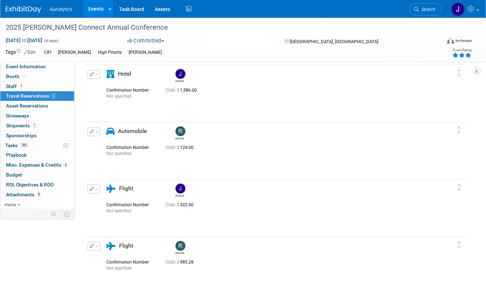
scroll to position [39, 0]
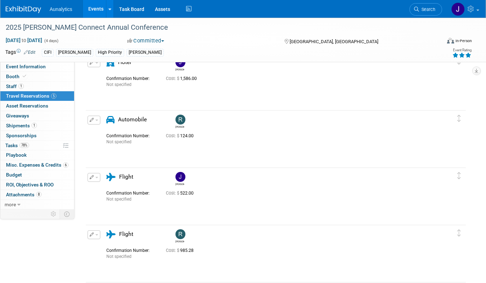
click at [98, 178] on button "button" at bounding box center [94, 177] width 13 height 9
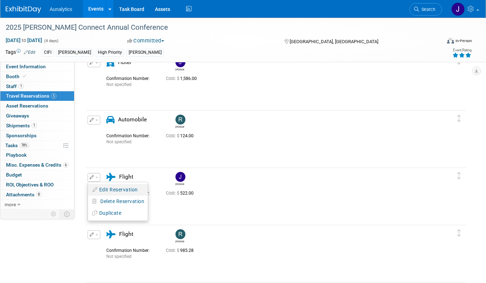
click at [105, 186] on button "Edit Reservation" at bounding box center [118, 190] width 60 height 10
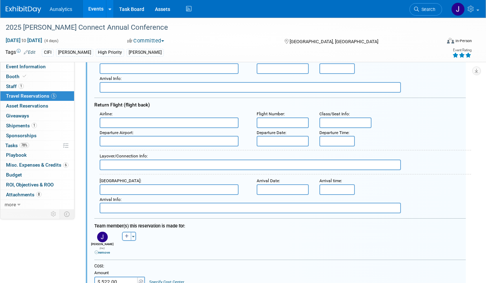
scroll to position [298, 0]
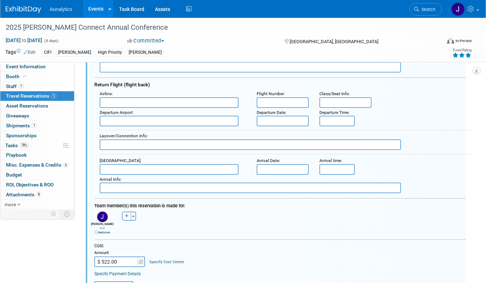
click at [127, 252] on div "Amount" at bounding box center [119, 254] width 51 height 6
click at [127, 257] on input "$ 522.00" at bounding box center [116, 262] width 44 height 11
type input "$ 522.96"
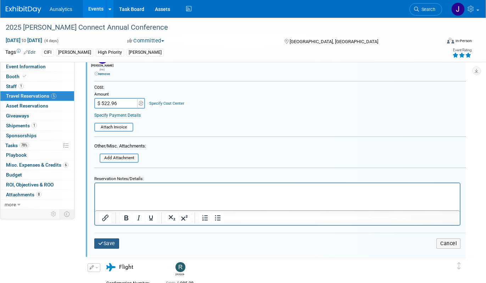
click at [114, 239] on button "Save" at bounding box center [106, 244] width 25 height 10
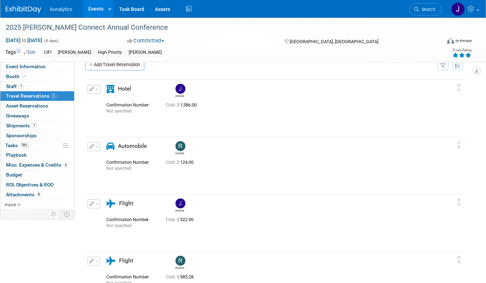
scroll to position [0, 0]
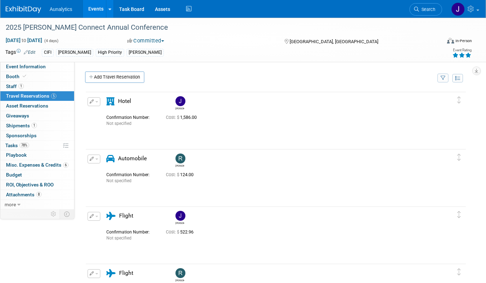
click at [94, 102] on button "button" at bounding box center [94, 101] width 13 height 9
click at [101, 112] on button "Edit Reservation" at bounding box center [118, 114] width 60 height 10
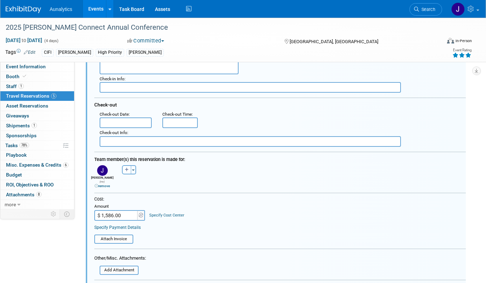
scroll to position [167, 0]
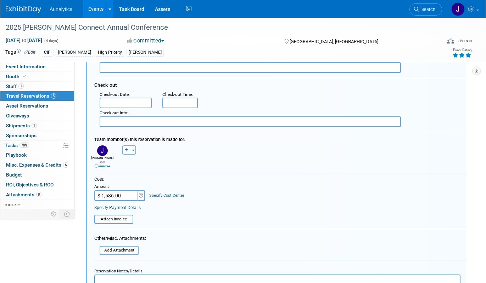
click at [131, 192] on input "$ 1,586.00" at bounding box center [116, 196] width 44 height 11
type input "$ 1,586.13"
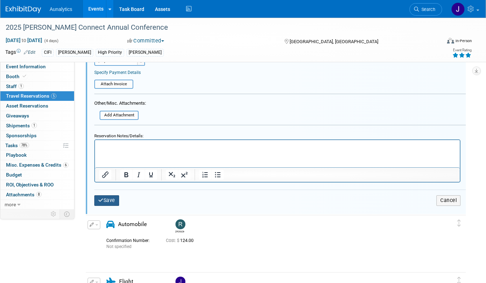
click at [109, 199] on button "Save" at bounding box center [106, 201] width 25 height 10
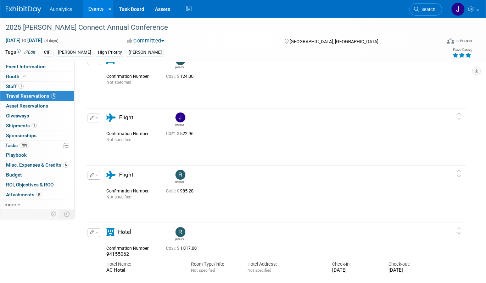
scroll to position [172, 0]
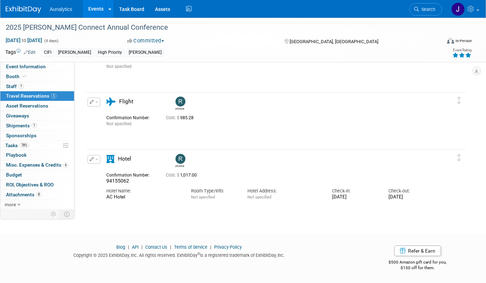
click at [94, 158] on button "button" at bounding box center [94, 159] width 13 height 9
click at [99, 168] on button "Edit Reservation" at bounding box center [118, 172] width 60 height 10
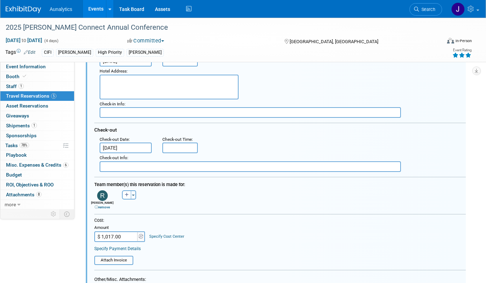
scroll to position [377, 0]
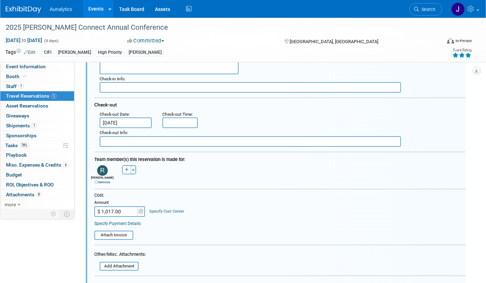
click at [113, 213] on input "$ 1,017.00" at bounding box center [116, 212] width 44 height 11
click at [128, 208] on input "$ 1,013.00" at bounding box center [116, 212] width 44 height 11
click at [128, 210] on input "$ 1,013.00" at bounding box center [116, 212] width 44 height 11
type input "$ 1,013.35"
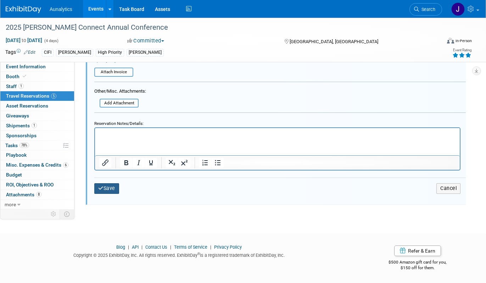
click at [116, 189] on button "Save" at bounding box center [106, 189] width 25 height 10
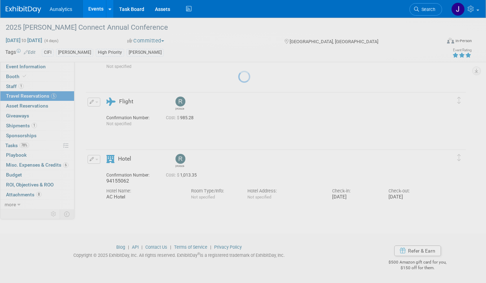
scroll to position [172, 0]
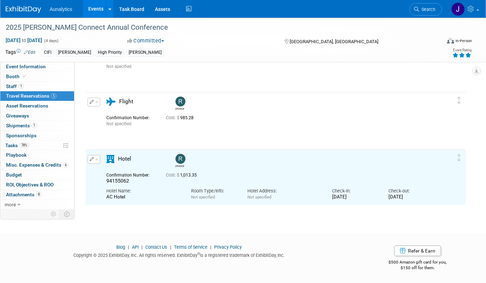
click at [68, 250] on div "Blog | API | Contact Us | Terms of Service | Privacy Policy Copyright © 2025 Ex…" at bounding box center [179, 254] width 358 height 19
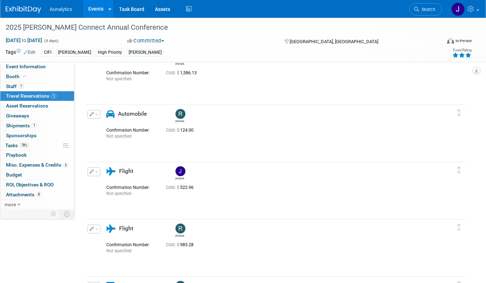
scroll to position [0, 0]
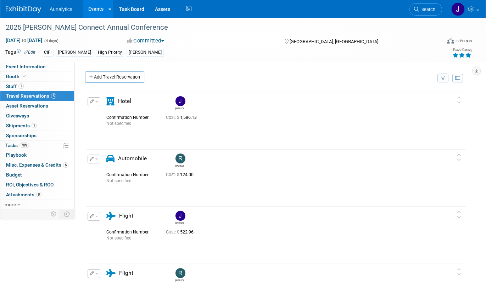
click at [97, 160] on span "button" at bounding box center [96, 159] width 3 height 1
click at [104, 170] on button "Edit Reservation" at bounding box center [118, 172] width 60 height 10
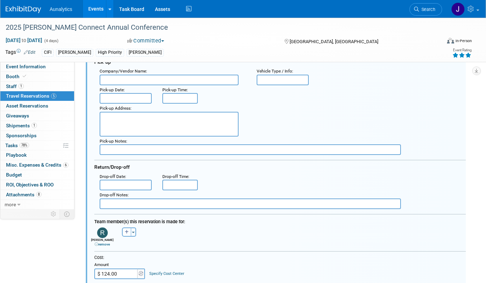
scroll to position [185, 0]
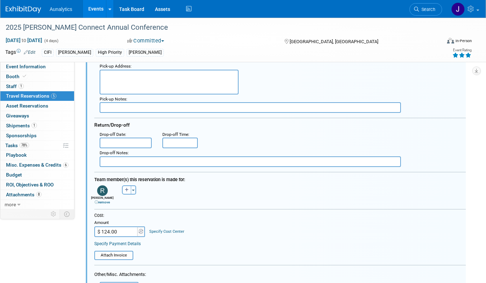
click at [121, 230] on input "$ 124.00" at bounding box center [116, 232] width 44 height 11
type input "$ 64.49"
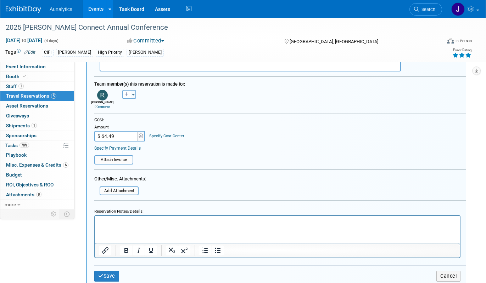
scroll to position [288, 0]
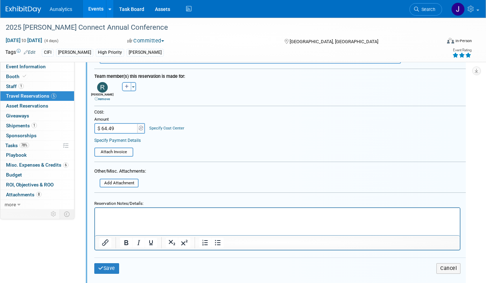
click at [131, 216] on p "Rich Text Area. Press ALT-0 for help." at bounding box center [277, 214] width 356 height 7
click at [111, 269] on button "Save" at bounding box center [106, 269] width 25 height 10
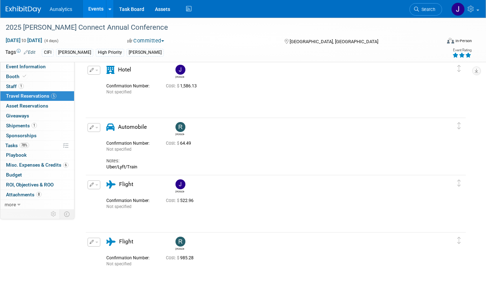
scroll to position [0, 0]
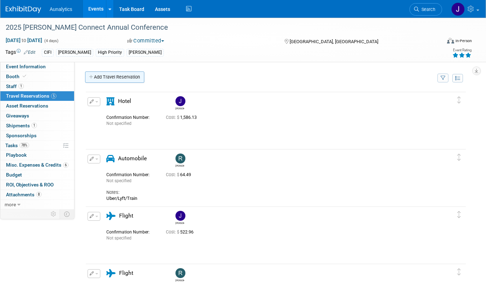
click at [111, 75] on link "Add Travel Reservation" at bounding box center [114, 77] width 59 height 11
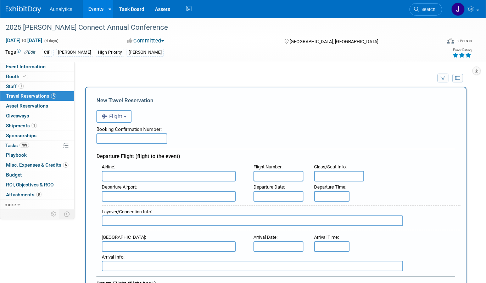
click at [111, 118] on span "Flight" at bounding box center [111, 117] width 21 height 6
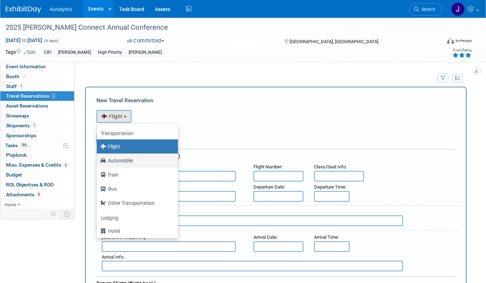
click at [131, 162] on label "Automobile" at bounding box center [135, 160] width 71 height 11
click at [98, 162] on input "Automobile" at bounding box center [95, 160] width 5 height 5
select select "4"
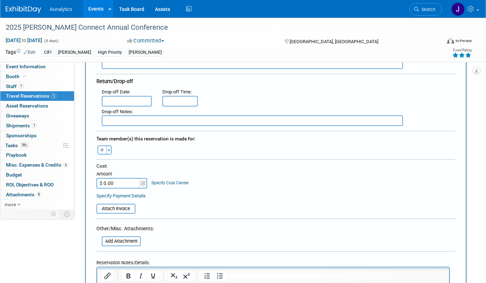
scroll to position [207, 0]
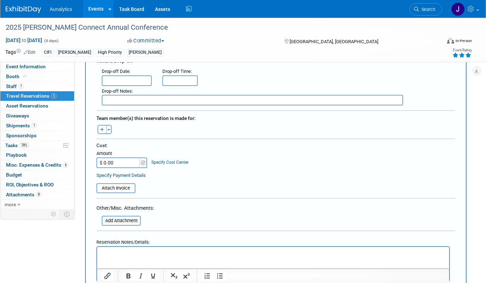
click at [131, 165] on input "$ 0.00" at bounding box center [118, 163] width 44 height 11
type input "$ 30.04"
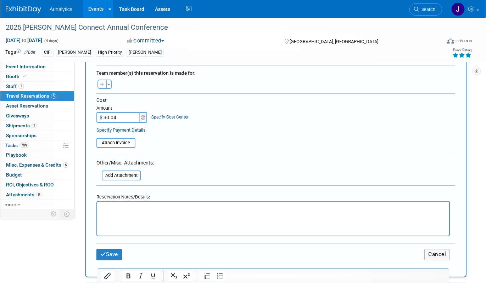
scroll to position [257, 0]
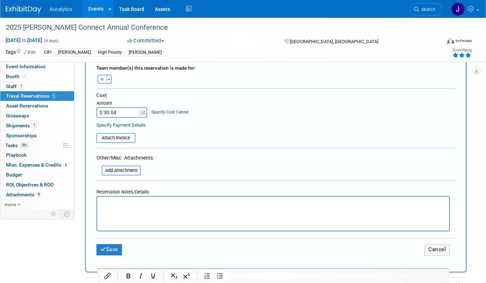
click at [129, 207] on html at bounding box center [273, 202] width 352 height 10
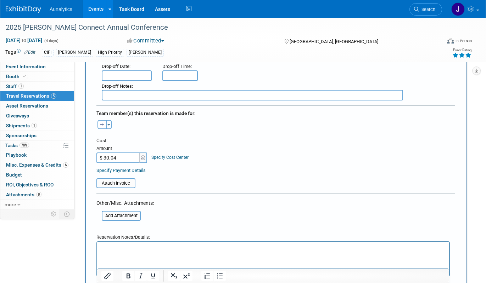
scroll to position [210, 0]
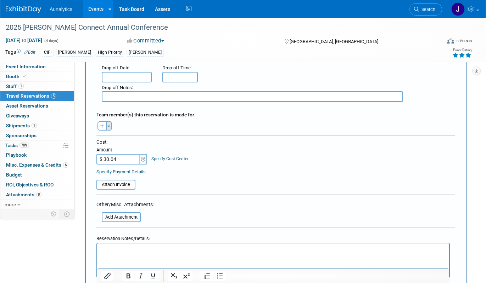
click at [109, 128] on button "Toggle Dropdown" at bounding box center [108, 126] width 5 height 9
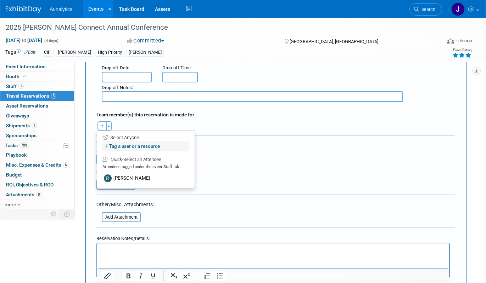
click at [126, 147] on label "Tag a user or a resource" at bounding box center [145, 146] width 87 height 10
select select
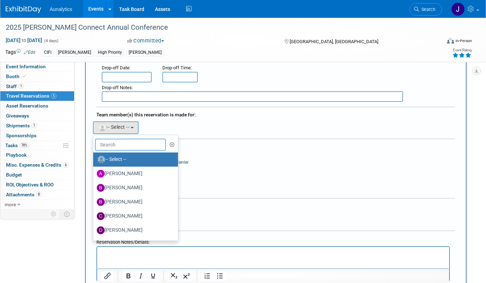
click at [126, 147] on input "text" at bounding box center [130, 145] width 71 height 12
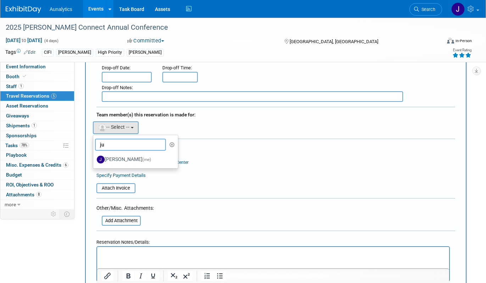
type input "j"
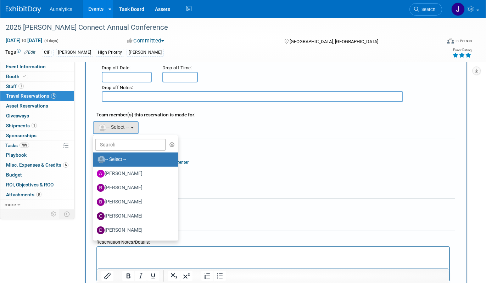
click at [208, 170] on div "Cost: Amount $ 30.04 Specify Cost Center Cost Center -- Not Specified --" at bounding box center [275, 160] width 359 height 37
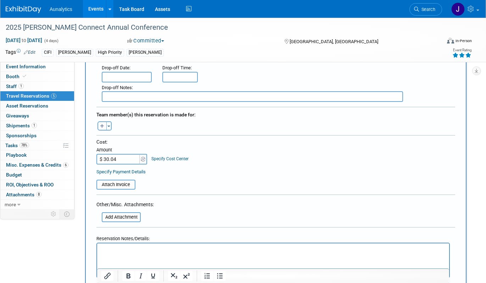
click at [132, 254] on html at bounding box center [273, 249] width 352 height 10
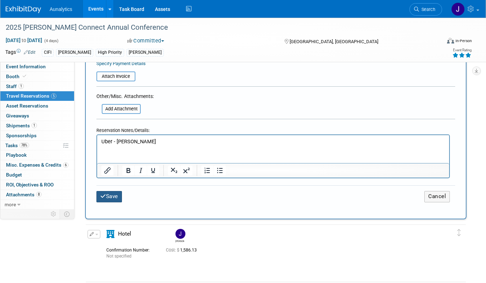
click at [115, 199] on button "Save" at bounding box center [109, 196] width 26 height 11
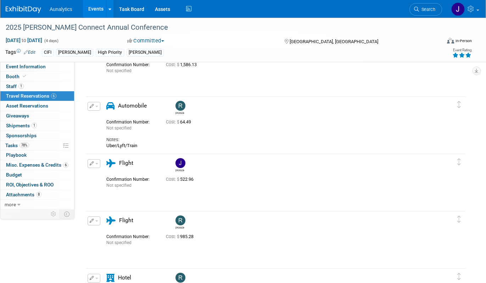
scroll to position [117, 0]
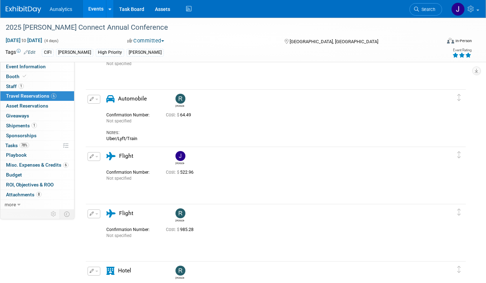
click at [97, 156] on button "button" at bounding box center [94, 156] width 13 height 9
click at [101, 169] on button "Edit Reservation" at bounding box center [118, 169] width 60 height 10
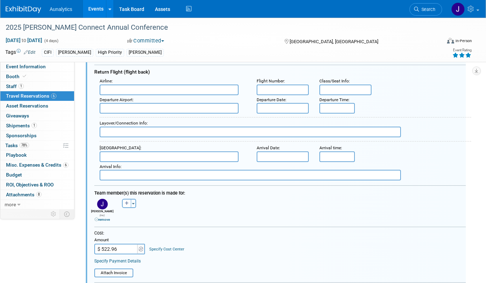
scroll to position [436, 0]
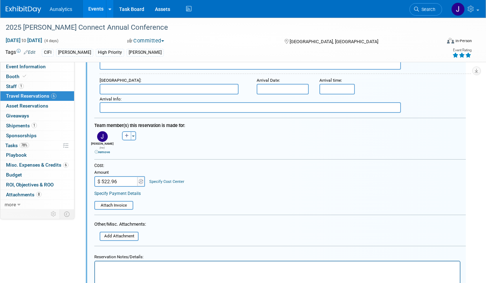
click at [105, 150] on link "remove" at bounding box center [102, 152] width 15 height 4
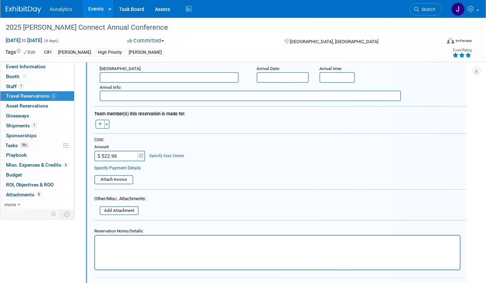
scroll to position [491, 0]
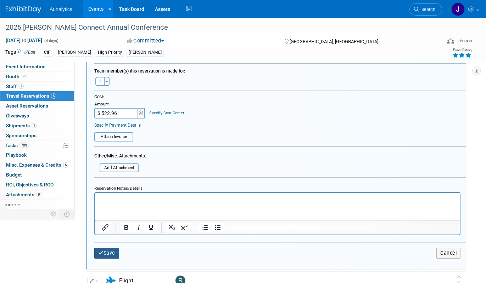
click at [112, 258] on button "Save" at bounding box center [106, 253] width 25 height 10
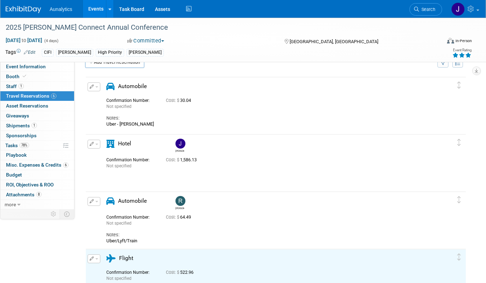
scroll to position [1, 0]
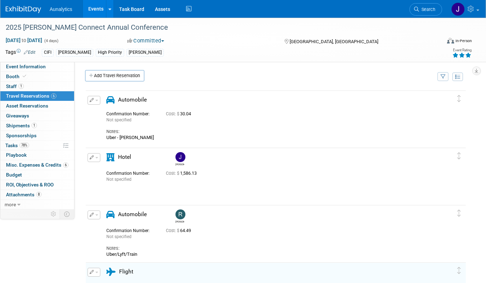
click at [94, 157] on button "button" at bounding box center [94, 157] width 13 height 9
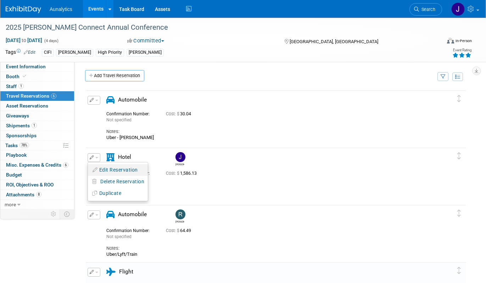
click at [98, 170] on button "Edit Reservation" at bounding box center [118, 170] width 60 height 10
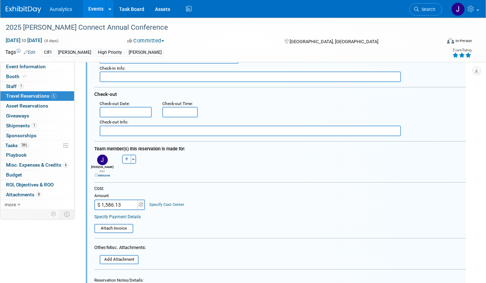
scroll to position [236, 0]
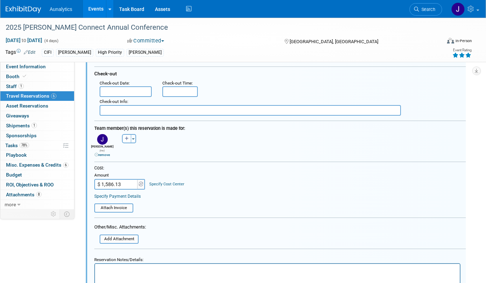
click at [105, 153] on link "remove" at bounding box center [102, 155] width 15 height 4
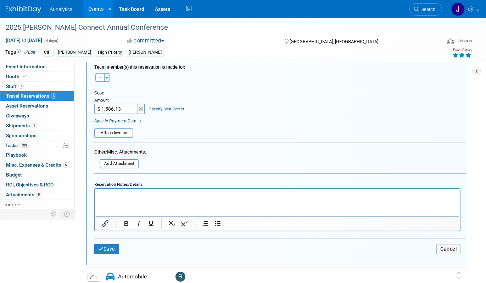
scroll to position [418, 0]
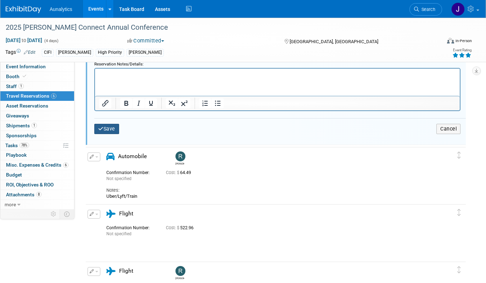
click at [117, 128] on button "Save" at bounding box center [106, 129] width 25 height 10
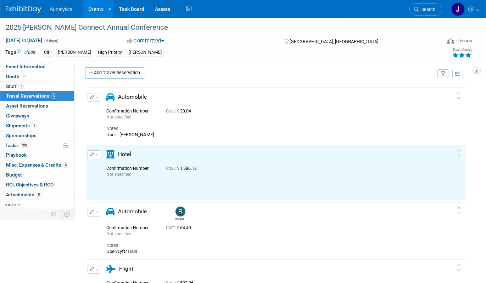
scroll to position [0, 0]
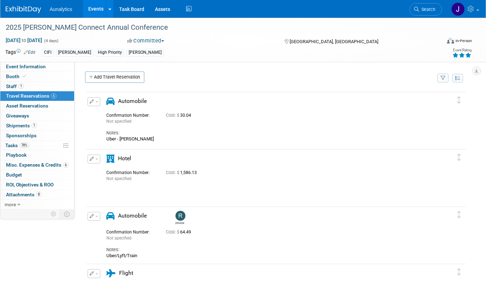
click at [97, 161] on button "button" at bounding box center [94, 159] width 13 height 9
click at [101, 170] on button "Edit Reservation" at bounding box center [118, 172] width 60 height 10
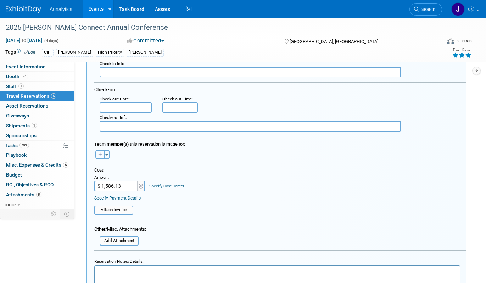
click at [103, 153] on button "button" at bounding box center [99, 154] width 9 height 9
select select
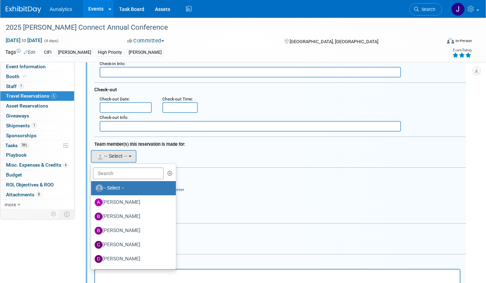
click at [208, 163] on div "[PERSON_NAME] remove [PERSON_NAME] remove [PERSON_NAME] remove" at bounding box center [280, 155] width 382 height 15
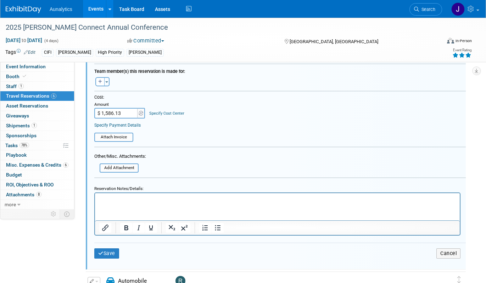
click at [161, 203] on html at bounding box center [277, 198] width 365 height 10
click at [115, 199] on p "Julie [DOMAIN_NAME]" at bounding box center [277, 199] width 356 height 7
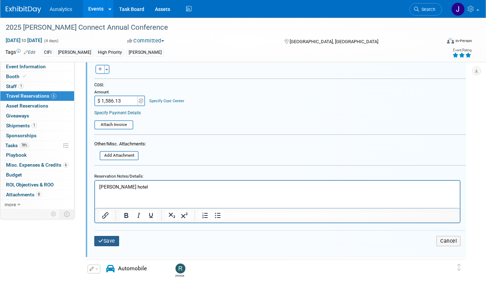
click at [114, 245] on button "Save" at bounding box center [106, 241] width 25 height 10
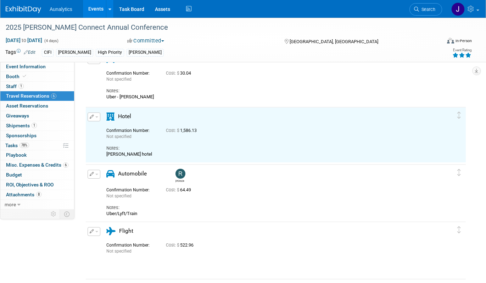
click at [93, 232] on icon "button" at bounding box center [92, 232] width 5 height 4
click at [102, 242] on button "Edit Reservation" at bounding box center [118, 244] width 60 height 10
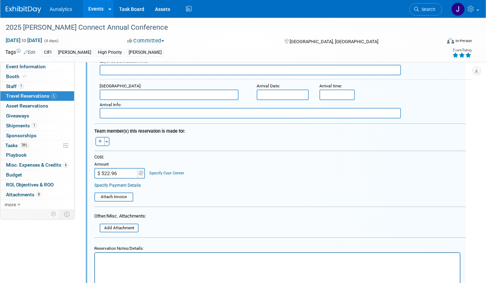
click at [141, 261] on p "Rich Text Area. Press ALT-0 for help." at bounding box center [277, 259] width 356 height 7
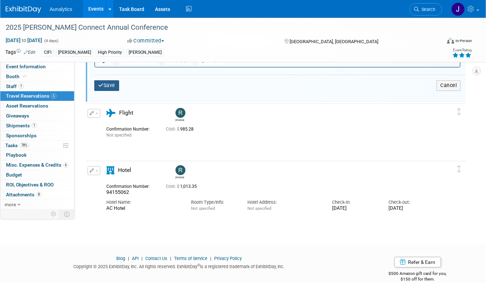
click at [108, 83] on button "Save" at bounding box center [106, 85] width 25 height 10
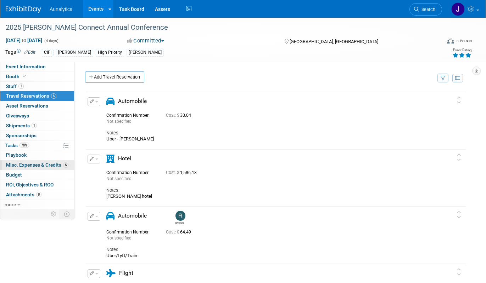
click at [37, 165] on span "Misc. Expenses & Credits 6" at bounding box center [37, 165] width 62 height 6
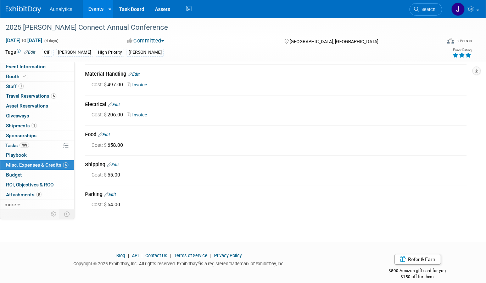
scroll to position [64, 0]
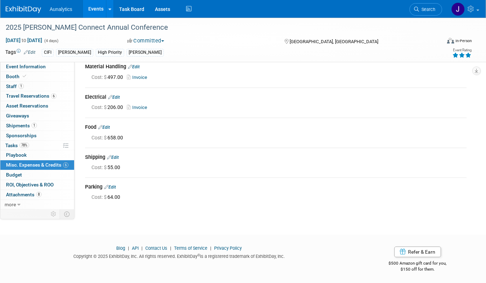
click at [113, 185] on link "Edit" at bounding box center [110, 187] width 12 height 5
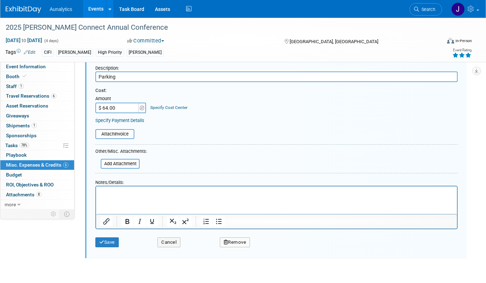
scroll to position [215, 0]
click at [115, 192] on p "Rich Text Area. Press ALT-0 for help." at bounding box center [276, 193] width 353 height 7
click at [102, 243] on icon "submit" at bounding box center [101, 243] width 5 height 5
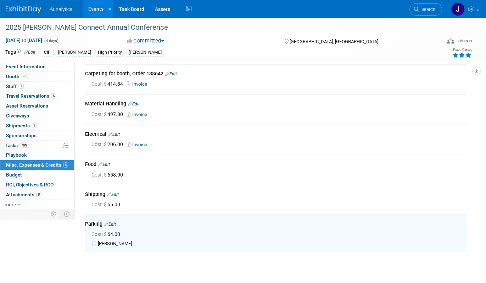
scroll to position [0, 0]
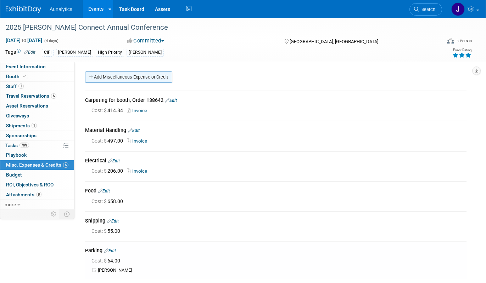
click at [155, 78] on link "Add Miscellaneous Expense or Credit" at bounding box center [128, 77] width 87 height 11
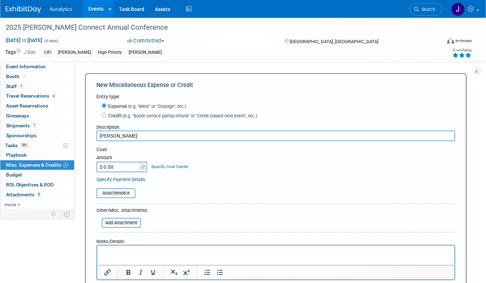
type input "parking"
click at [116, 139] on input "parking" at bounding box center [275, 136] width 359 height 11
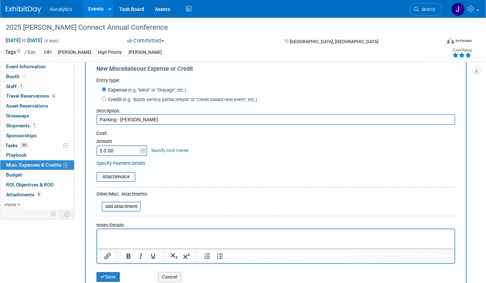
type input "Parking - [PERSON_NAME]"
click at [111, 158] on div "Cost: Amount $ 0.00 Specify Cost Center Cost Center -- Not Specified --" at bounding box center [275, 148] width 359 height 36
click at [111, 153] on input "$ 0.00" at bounding box center [118, 151] width 44 height 11
type input "$ 40.00"
click at [176, 178] on table "Attach Invoice" at bounding box center [275, 177] width 359 height 10
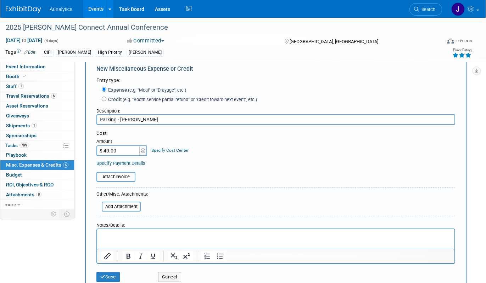
scroll to position [51, 0]
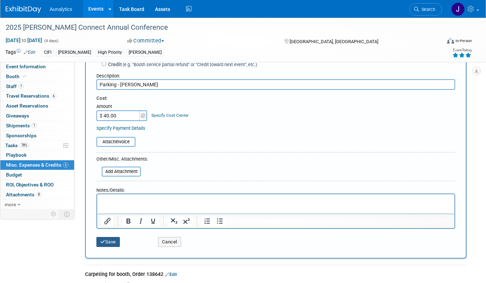
click at [113, 244] on button "Save" at bounding box center [107, 242] width 23 height 10
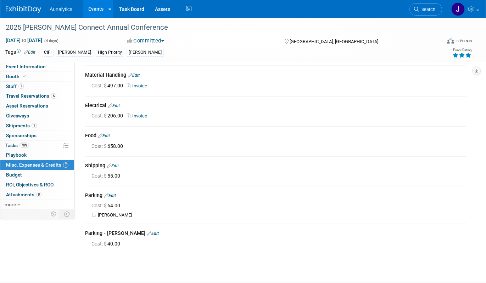
scroll to position [53, 0]
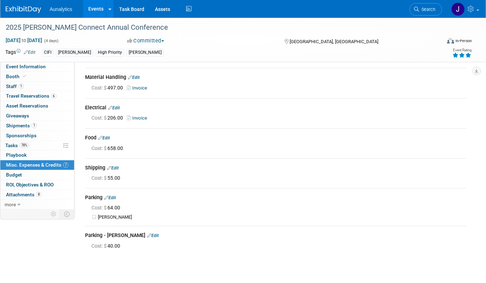
click at [119, 166] on link "Edit" at bounding box center [113, 168] width 12 height 5
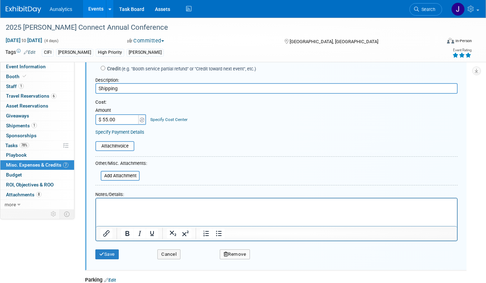
scroll to position [179, 0]
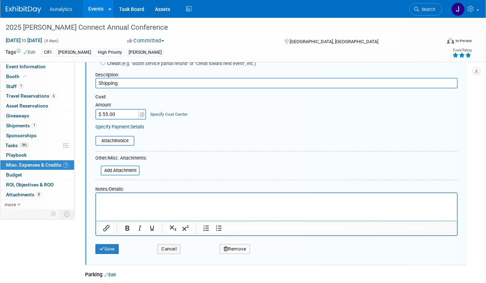
click at [236, 247] on button "Remove" at bounding box center [235, 250] width 30 height 10
click at [276, 255] on link "Yes" at bounding box center [274, 254] width 21 height 11
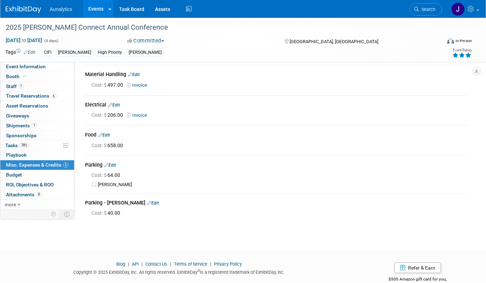
scroll to position [0, 0]
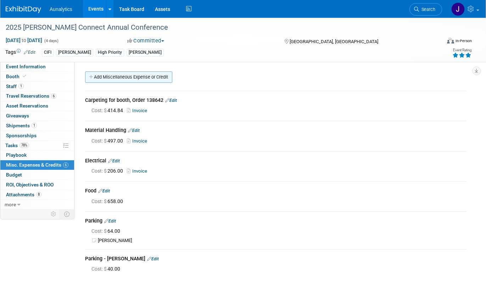
click at [137, 75] on link "Add Miscellaneous Expense or Credit" at bounding box center [128, 77] width 87 height 11
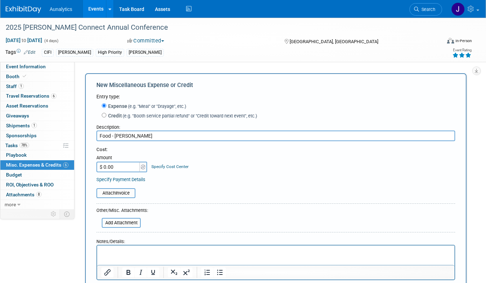
type input "Food - [PERSON_NAME]"
click at [120, 170] on input "$ 0.00" at bounding box center [118, 167] width 44 height 11
type input "$ 59.41"
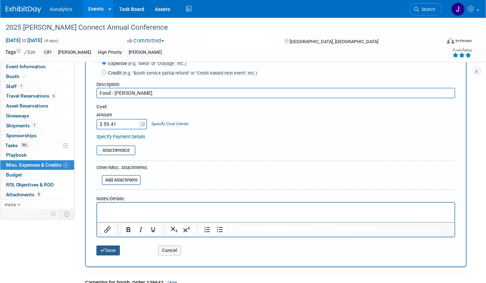
click at [105, 253] on button "Save" at bounding box center [107, 251] width 23 height 10
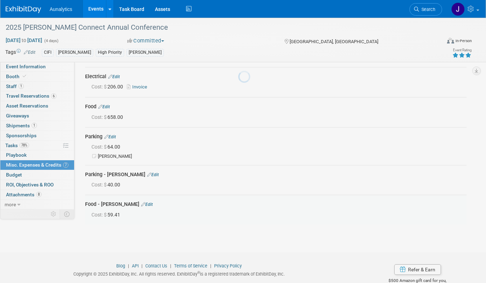
scroll to position [102, 0]
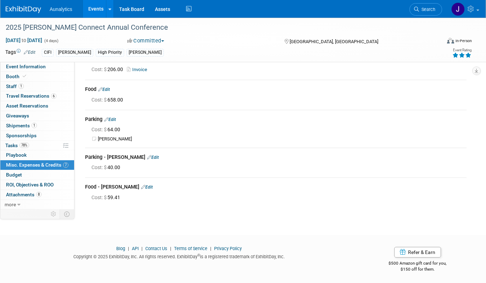
click at [109, 89] on link "Edit" at bounding box center [104, 89] width 12 height 5
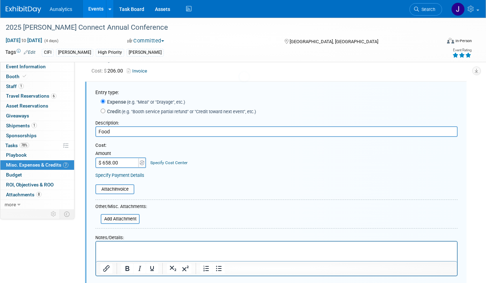
scroll to position [0, 0]
click at [115, 161] on input "$ 658.00" at bounding box center [117, 163] width 44 height 11
type input "$ 605.60"
click at [160, 127] on input "Food" at bounding box center [276, 132] width 362 height 11
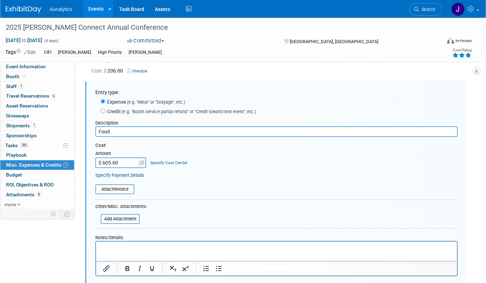
click at [160, 131] on input "Food" at bounding box center [276, 132] width 362 height 11
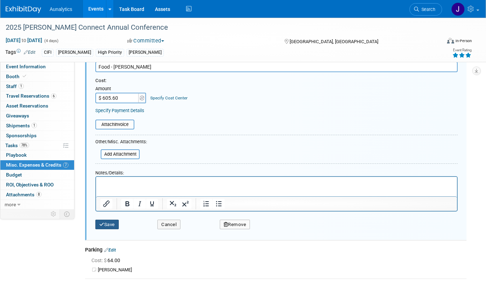
type input "Food - [PERSON_NAME]"
click at [112, 224] on button "Save" at bounding box center [106, 225] width 23 height 10
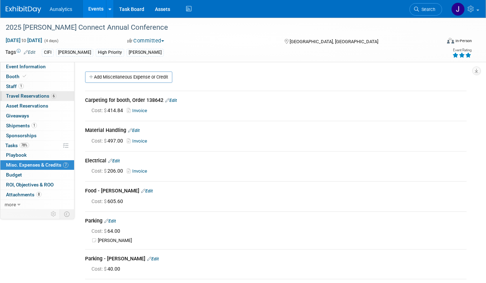
click at [36, 96] on span "Travel Reservations 6" at bounding box center [31, 96] width 50 height 6
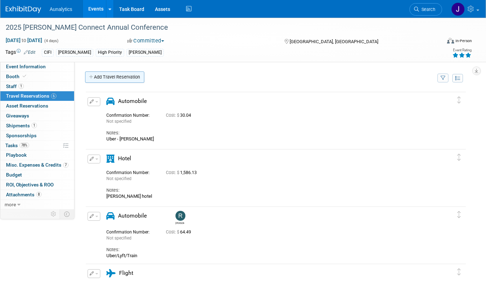
click at [128, 80] on link "Add Travel Reservation" at bounding box center [114, 77] width 59 height 11
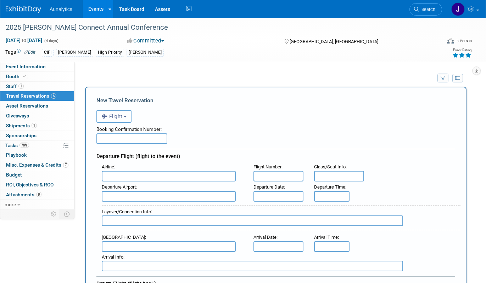
click at [114, 119] on span "Flight" at bounding box center [111, 117] width 21 height 6
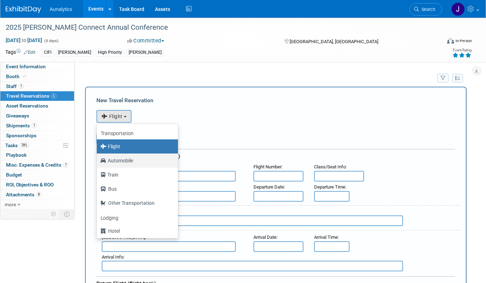
click at [123, 162] on label "Automobile" at bounding box center [135, 160] width 71 height 11
click at [98, 162] on input "Automobile" at bounding box center [95, 160] width 5 height 5
select select "4"
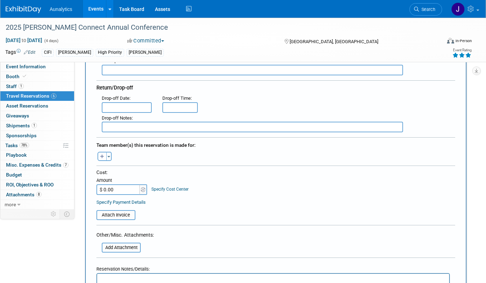
scroll to position [192, 0]
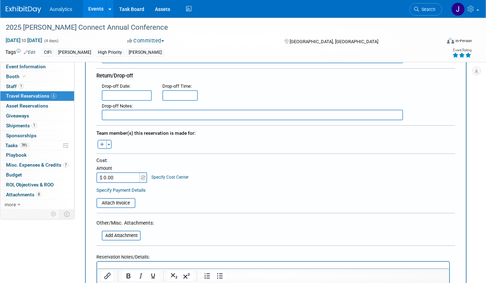
click at [128, 180] on input "$ 0.00" at bounding box center [118, 178] width 44 height 11
paste input "193.8"
type input "$ 193.80"
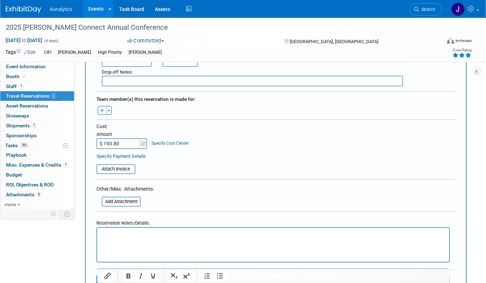
scroll to position [274, 0]
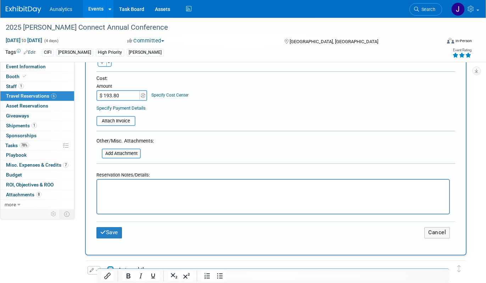
click at [128, 187] on p "Rich Text Area. Press ALT-0 for help." at bounding box center [273, 186] width 344 height 7
click at [114, 235] on button "Save" at bounding box center [109, 232] width 26 height 11
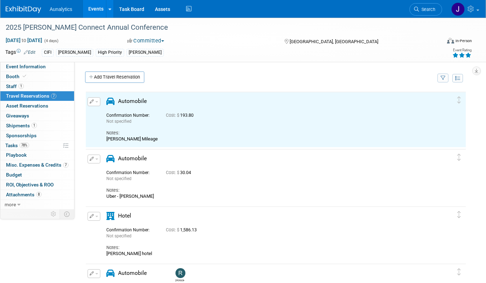
scroll to position [0, 0]
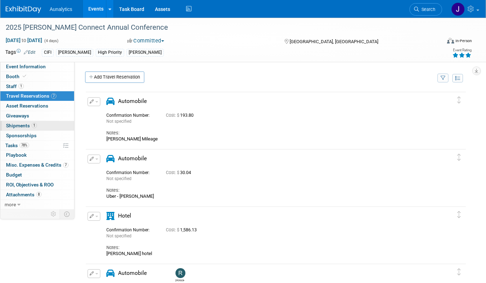
click at [32, 127] on span "1" at bounding box center [34, 125] width 5 height 5
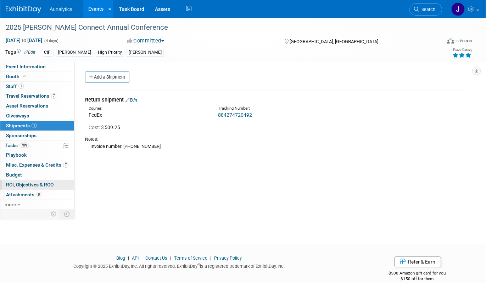
click at [33, 185] on span "ROI, Objectives & ROO 0" at bounding box center [29, 185] width 47 height 6
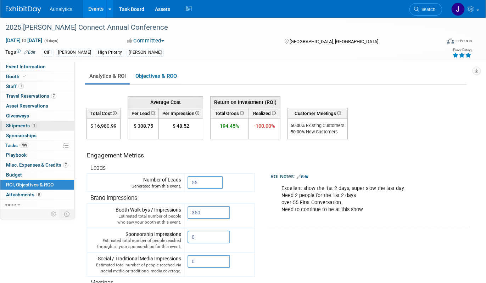
click at [43, 124] on link "1 Shipments 1" at bounding box center [37, 126] width 74 height 10
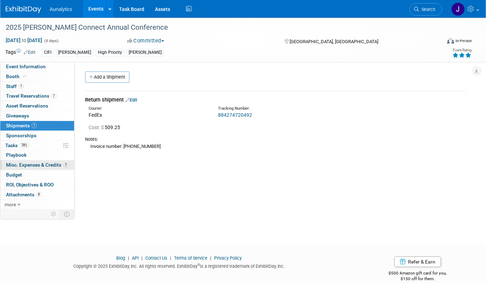
click at [46, 169] on link "7 Misc. Expenses & Credits 7" at bounding box center [37, 166] width 74 height 10
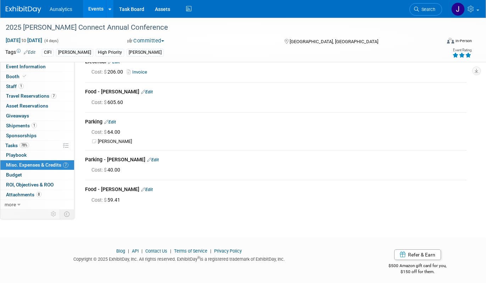
scroll to position [100, 0]
click at [41, 94] on span "Travel Reservations 7" at bounding box center [31, 96] width 50 height 6
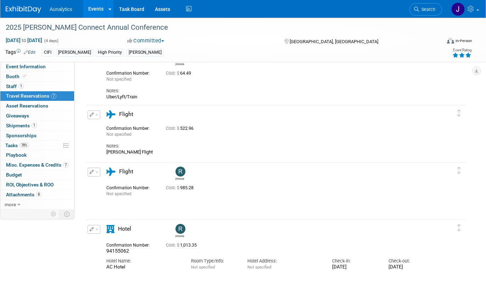
scroll to position [0, 0]
click at [43, 162] on link "7 Misc. Expenses & Credits 7" at bounding box center [37, 166] width 74 height 10
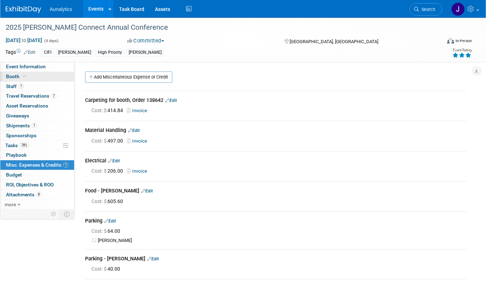
click at [53, 73] on link "Booth" at bounding box center [37, 77] width 74 height 10
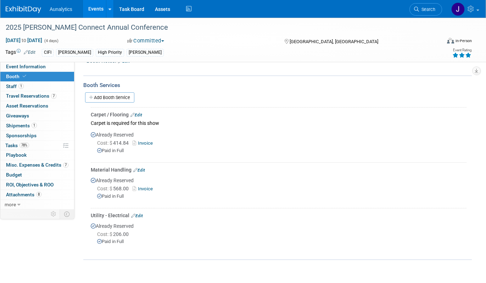
scroll to position [150, 0]
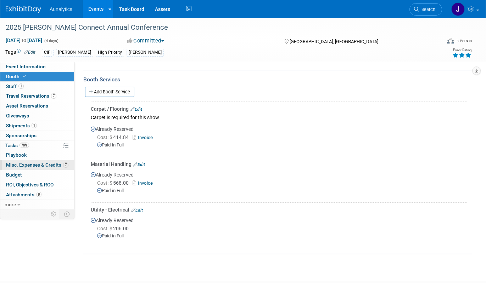
click at [32, 167] on span "Misc. Expenses & Credits 7" at bounding box center [37, 165] width 62 height 6
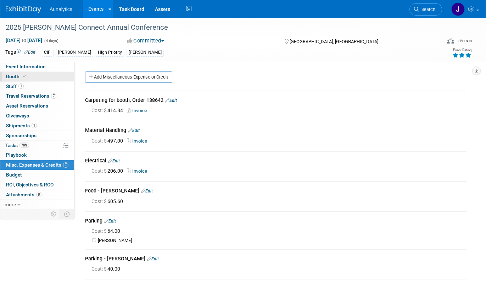
click at [47, 76] on link "Booth" at bounding box center [37, 77] width 74 height 10
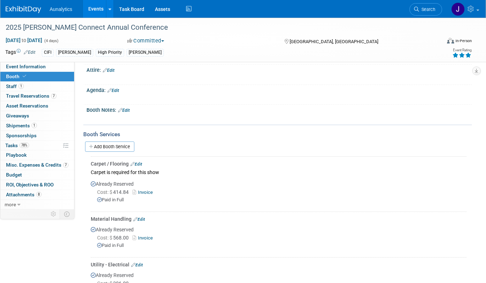
scroll to position [101, 0]
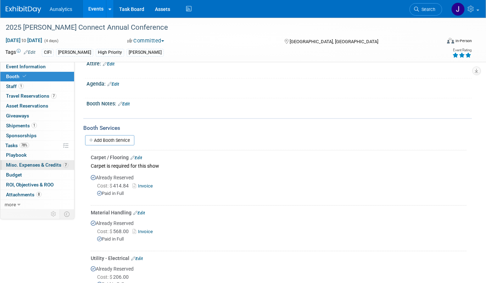
click at [40, 163] on span "Misc. Expenses & Credits 7" at bounding box center [37, 165] width 62 height 6
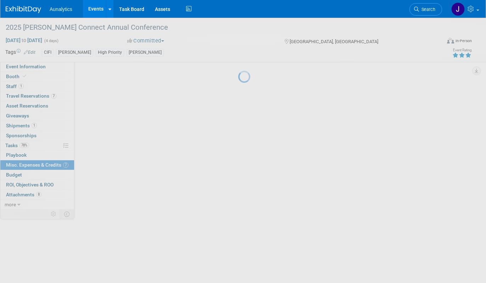
scroll to position [0, 0]
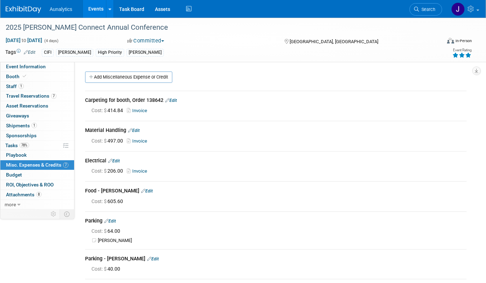
click at [175, 100] on link "Edit" at bounding box center [171, 100] width 12 height 5
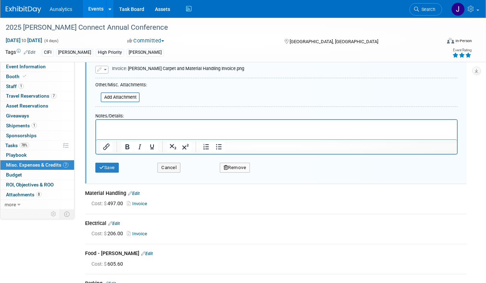
scroll to position [93, 0]
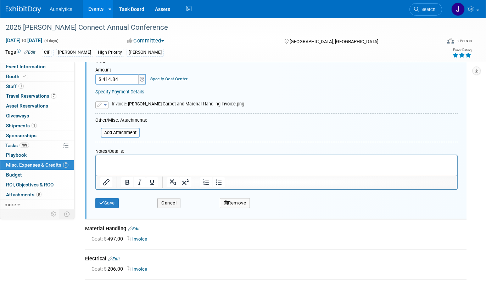
click at [232, 203] on button "Remove" at bounding box center [235, 203] width 30 height 10
click at [273, 209] on link "Yes" at bounding box center [274, 208] width 21 height 11
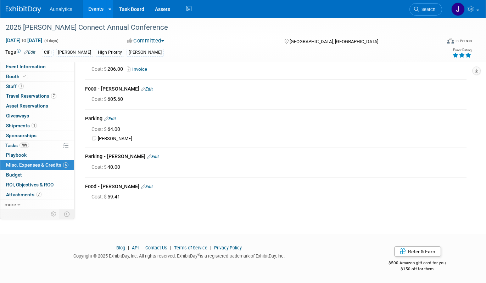
scroll to position [0, 0]
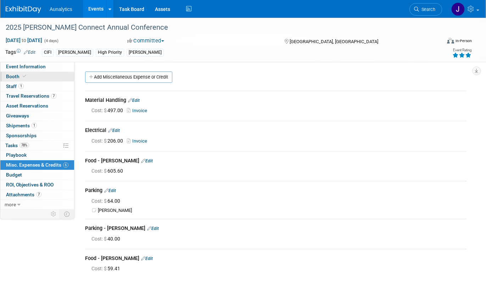
click at [24, 80] on link "Booth" at bounding box center [37, 77] width 74 height 10
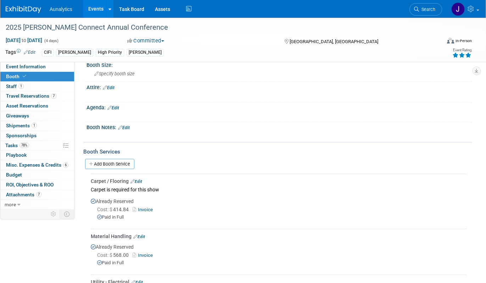
scroll to position [196, 0]
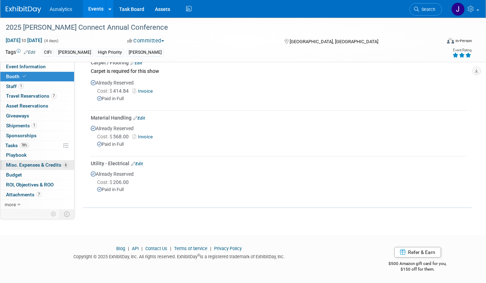
click at [44, 164] on span "Misc. Expenses & Credits 6" at bounding box center [37, 165] width 62 height 6
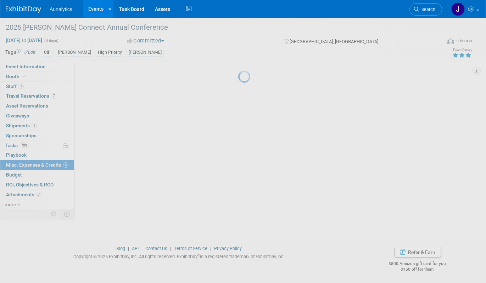
scroll to position [0, 0]
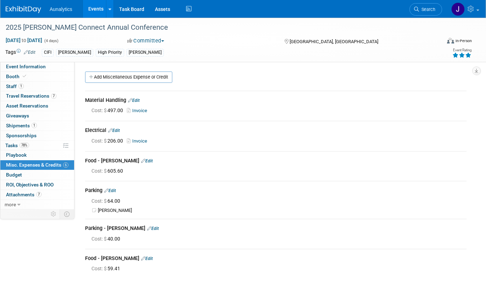
click at [120, 128] on link "Edit" at bounding box center [114, 130] width 12 height 5
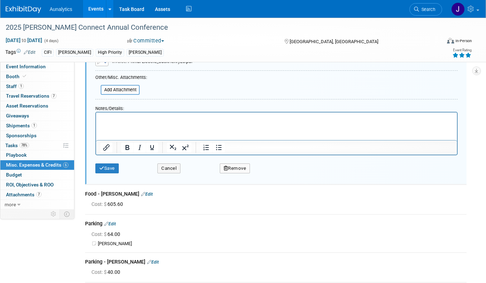
scroll to position [190, 0]
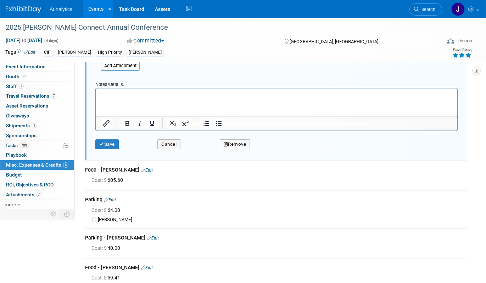
click at [241, 140] on button "Remove" at bounding box center [235, 145] width 30 height 10
click at [274, 152] on link "Yes" at bounding box center [274, 150] width 21 height 11
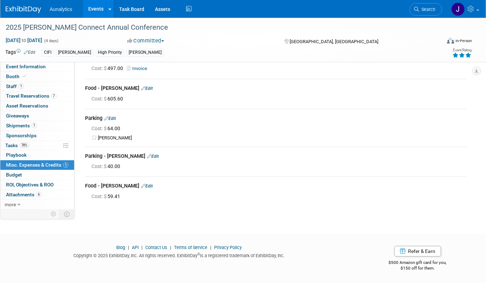
scroll to position [0, 0]
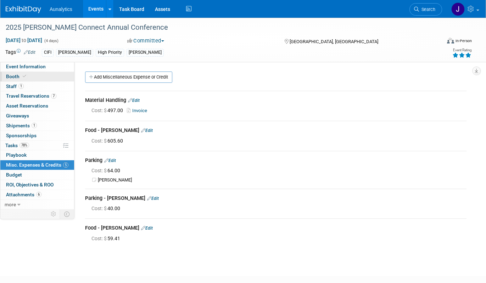
click at [43, 73] on link "Booth" at bounding box center [37, 77] width 74 height 10
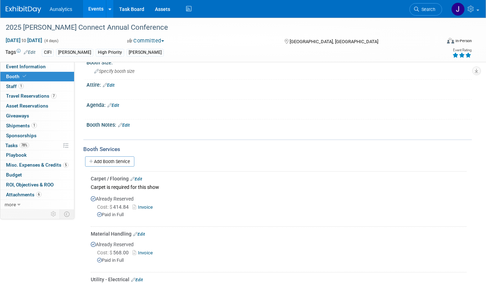
scroll to position [143, 0]
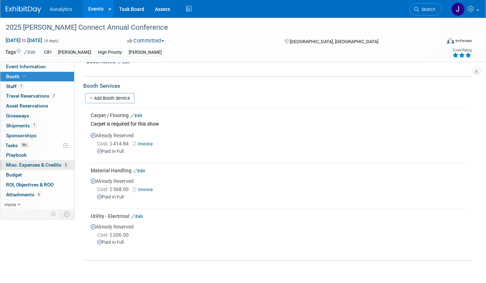
click at [26, 165] on span "Misc. Expenses & Credits 5" at bounding box center [37, 165] width 62 height 6
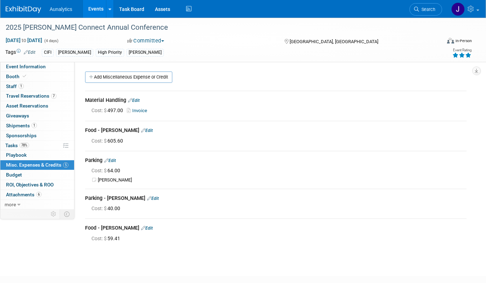
click at [139, 100] on link "Edit" at bounding box center [134, 100] width 12 height 5
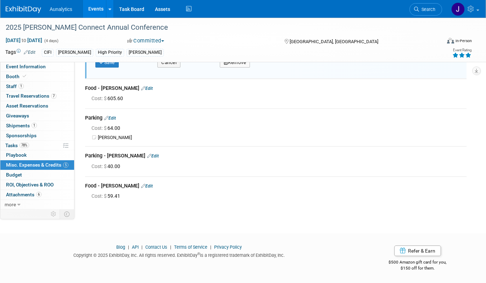
scroll to position [184, 0]
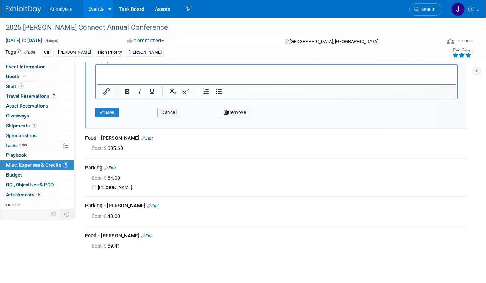
click at [237, 115] on button "Remove" at bounding box center [235, 113] width 30 height 10
click at [277, 119] on link "Yes" at bounding box center [274, 118] width 21 height 11
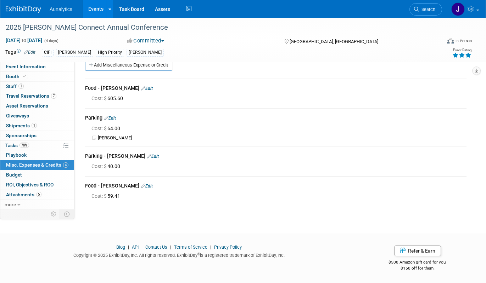
scroll to position [0, 0]
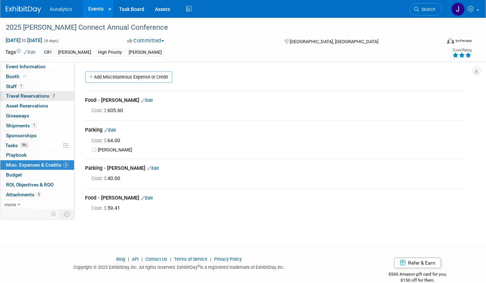
click at [39, 98] on span "Travel Reservations 7" at bounding box center [31, 96] width 50 height 6
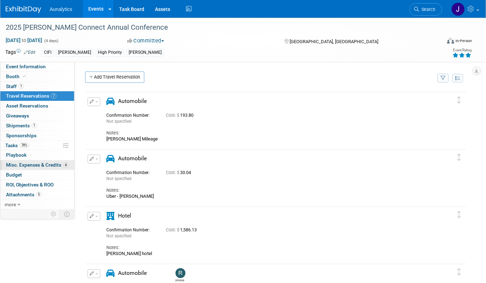
click at [42, 167] on span "Misc. Expenses & Credits 4" at bounding box center [37, 165] width 62 height 6
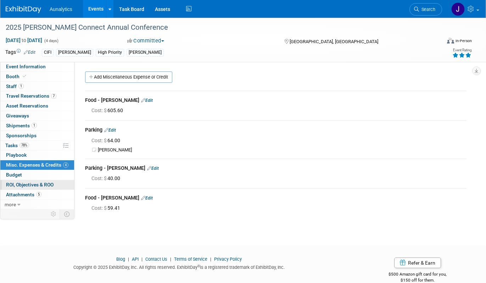
click at [39, 184] on span "ROI, Objectives & ROO 0" at bounding box center [29, 185] width 47 height 6
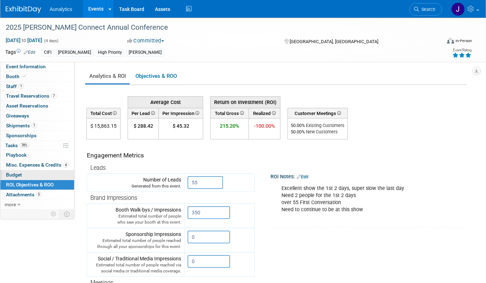
click at [43, 175] on link "Budget" at bounding box center [37, 175] width 74 height 10
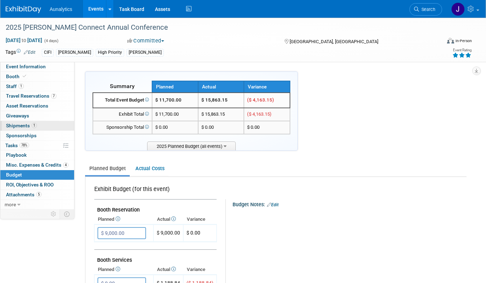
click at [41, 127] on link "1 Shipments 1" at bounding box center [37, 126] width 74 height 10
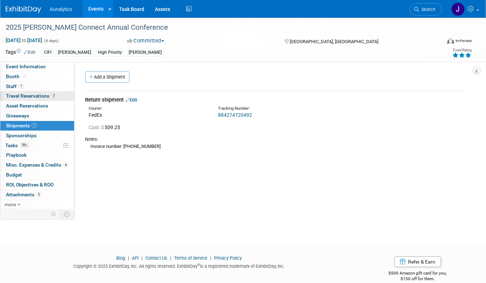
click at [39, 95] on span "Travel Reservations 7" at bounding box center [31, 96] width 50 height 6
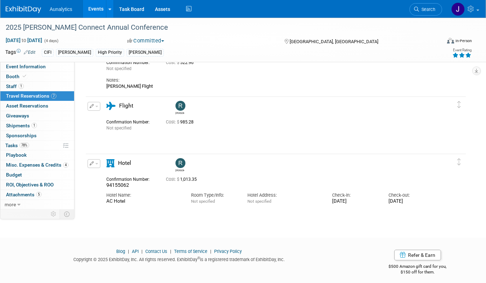
scroll to position [287, 0]
